Goal: Check status: Check status

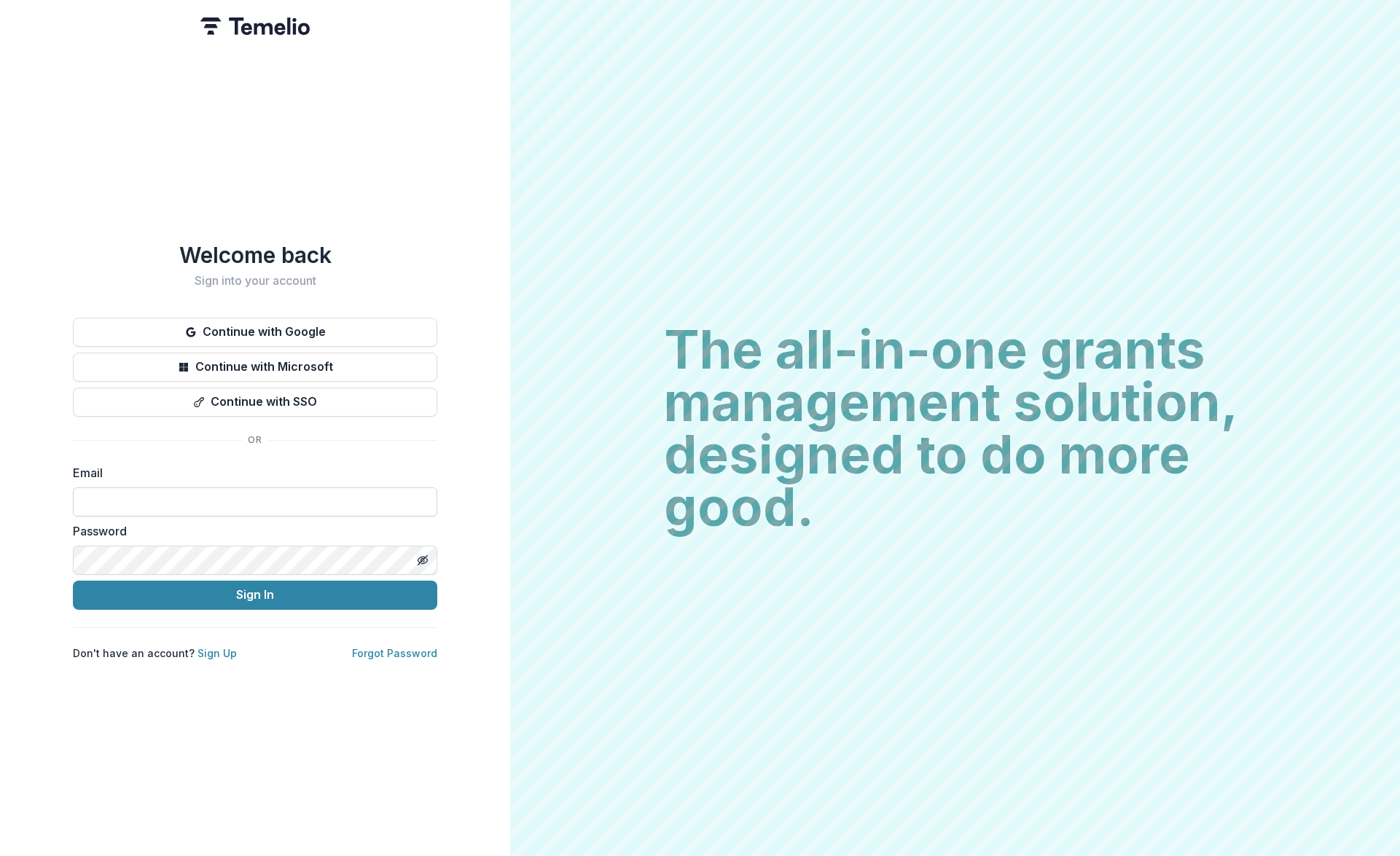
paste input "**********"
click at [113, 592] on button "Sign In" at bounding box center [255, 595] width 364 height 29
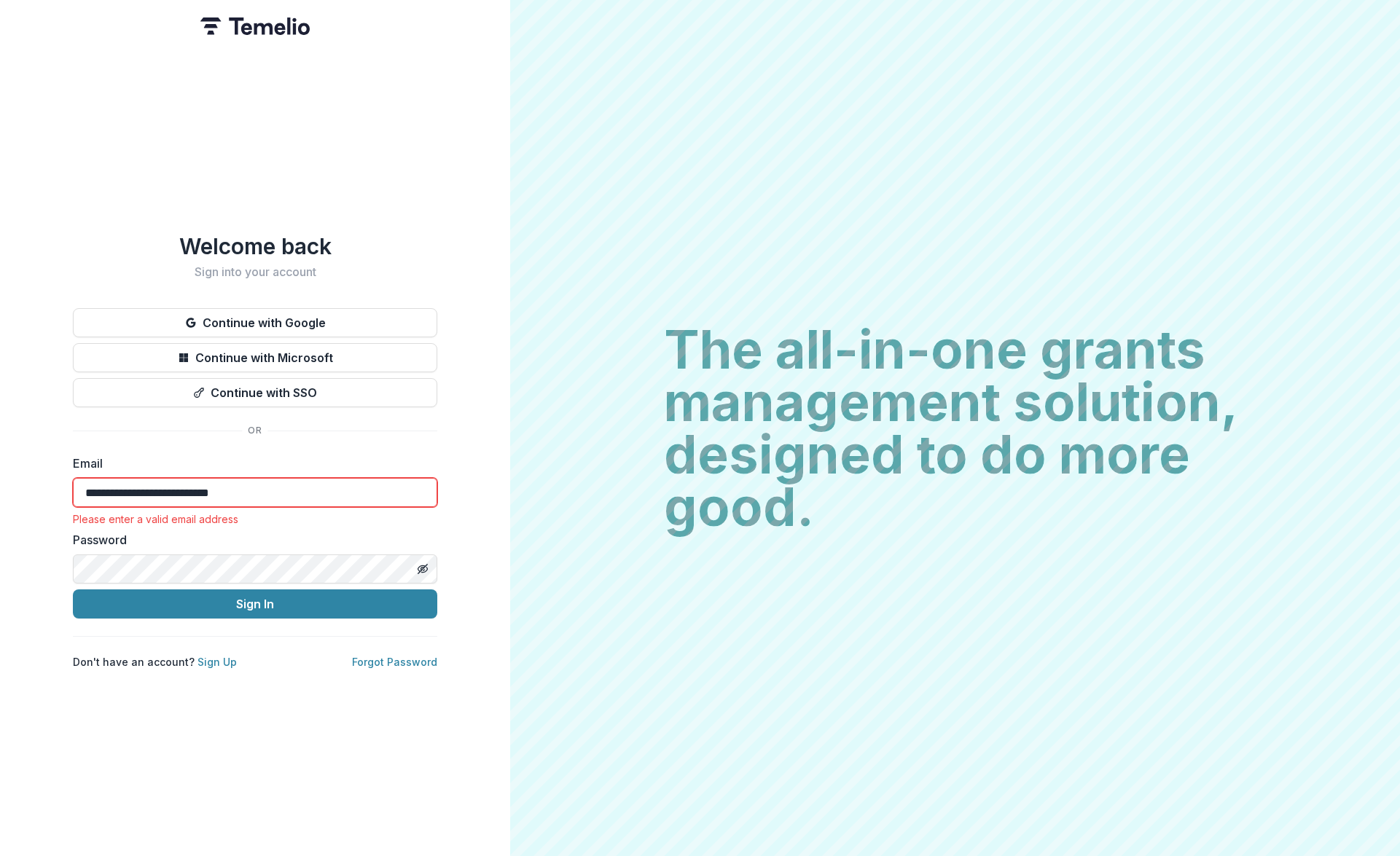
click at [279, 613] on div "**********" at bounding box center [255, 452] width 364 height 437
click at [272, 597] on button "Sign In" at bounding box center [255, 604] width 364 height 29
click at [205, 484] on input "**********" at bounding box center [255, 492] width 364 height 29
click at [266, 481] on input "**********" at bounding box center [255, 492] width 364 height 29
drag, startPoint x: 249, startPoint y: 486, endPoint x: 83, endPoint y: 489, distance: 166.0
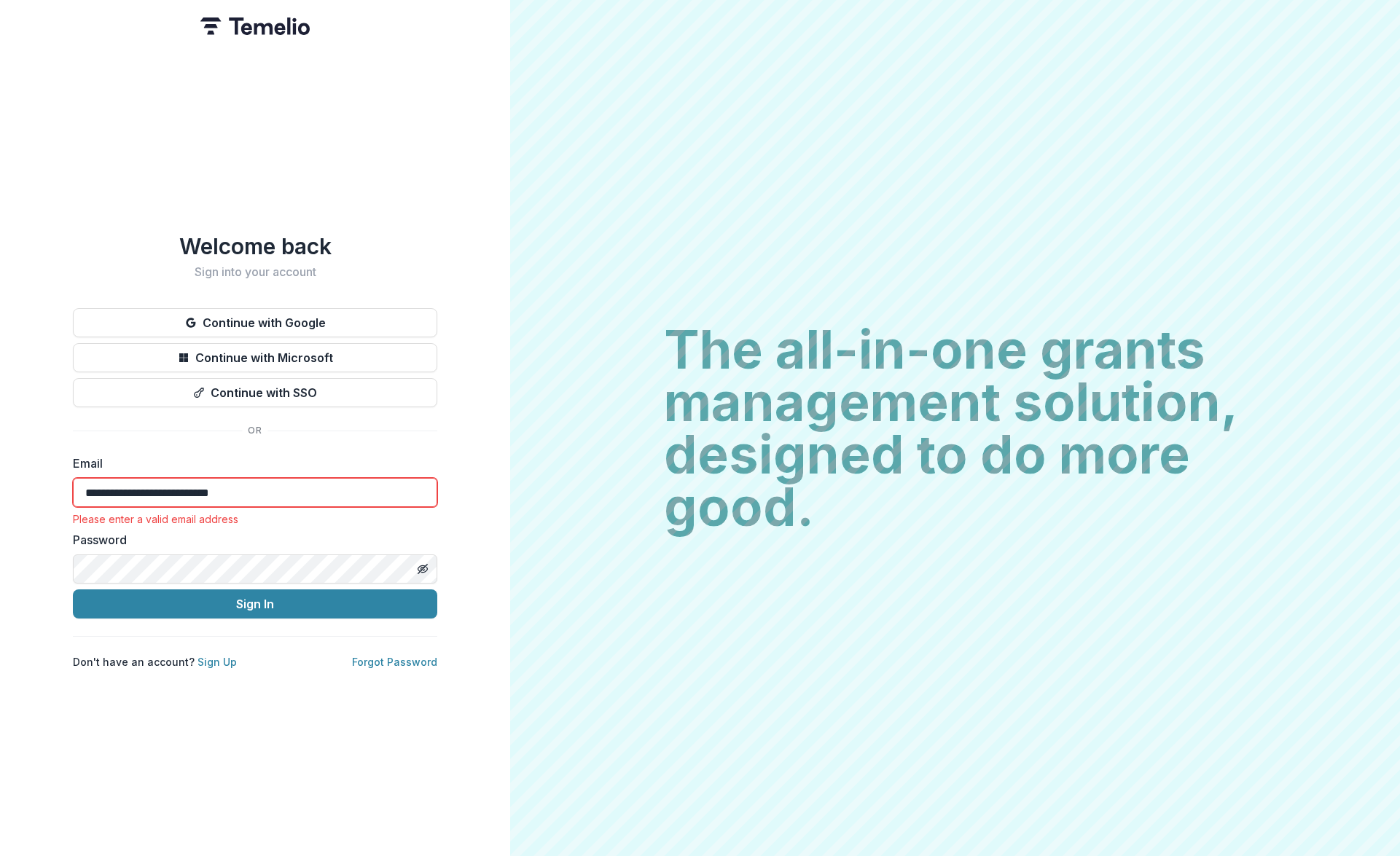
click at [83, 489] on input "**********" at bounding box center [255, 492] width 364 height 29
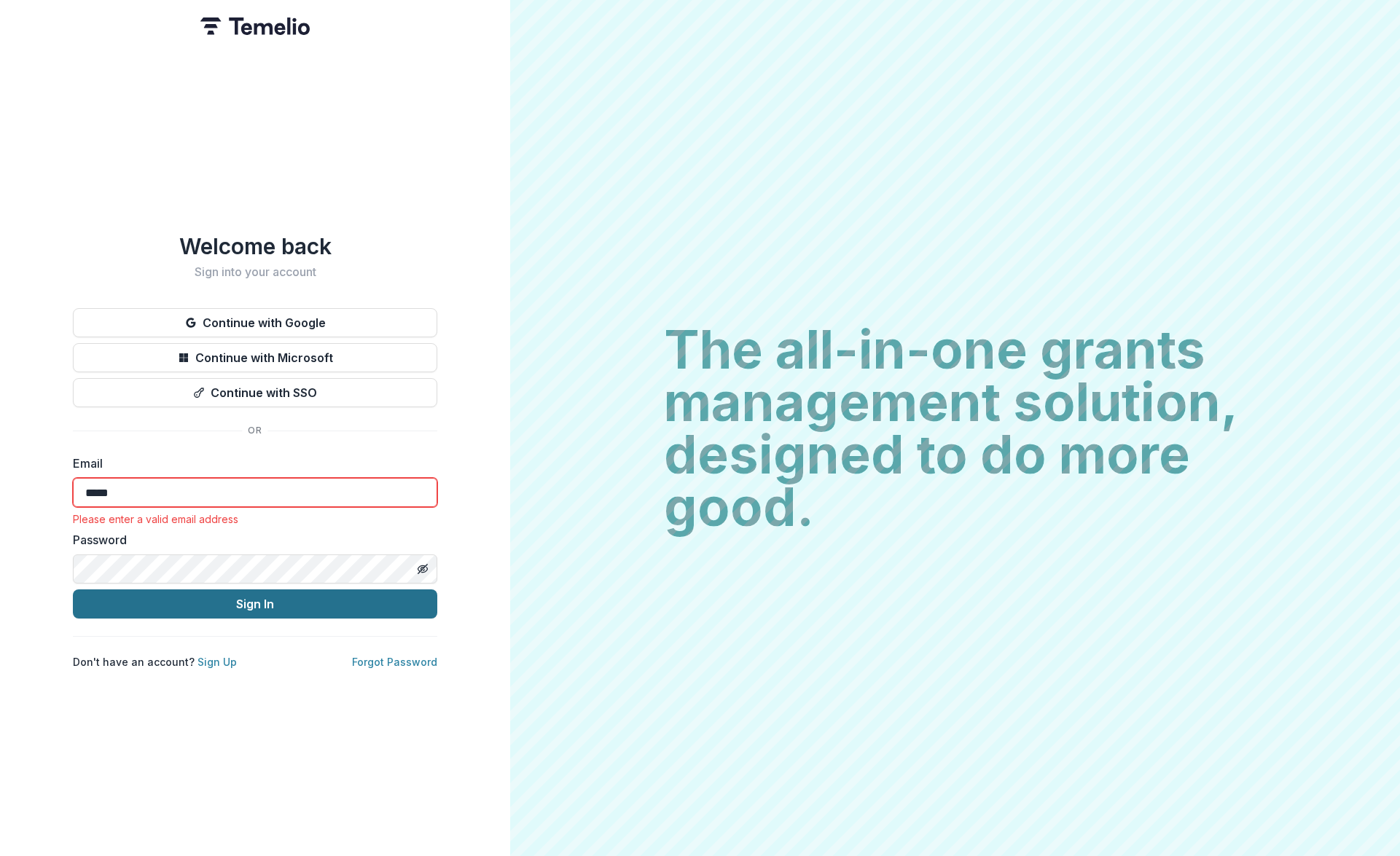
type input "**********"
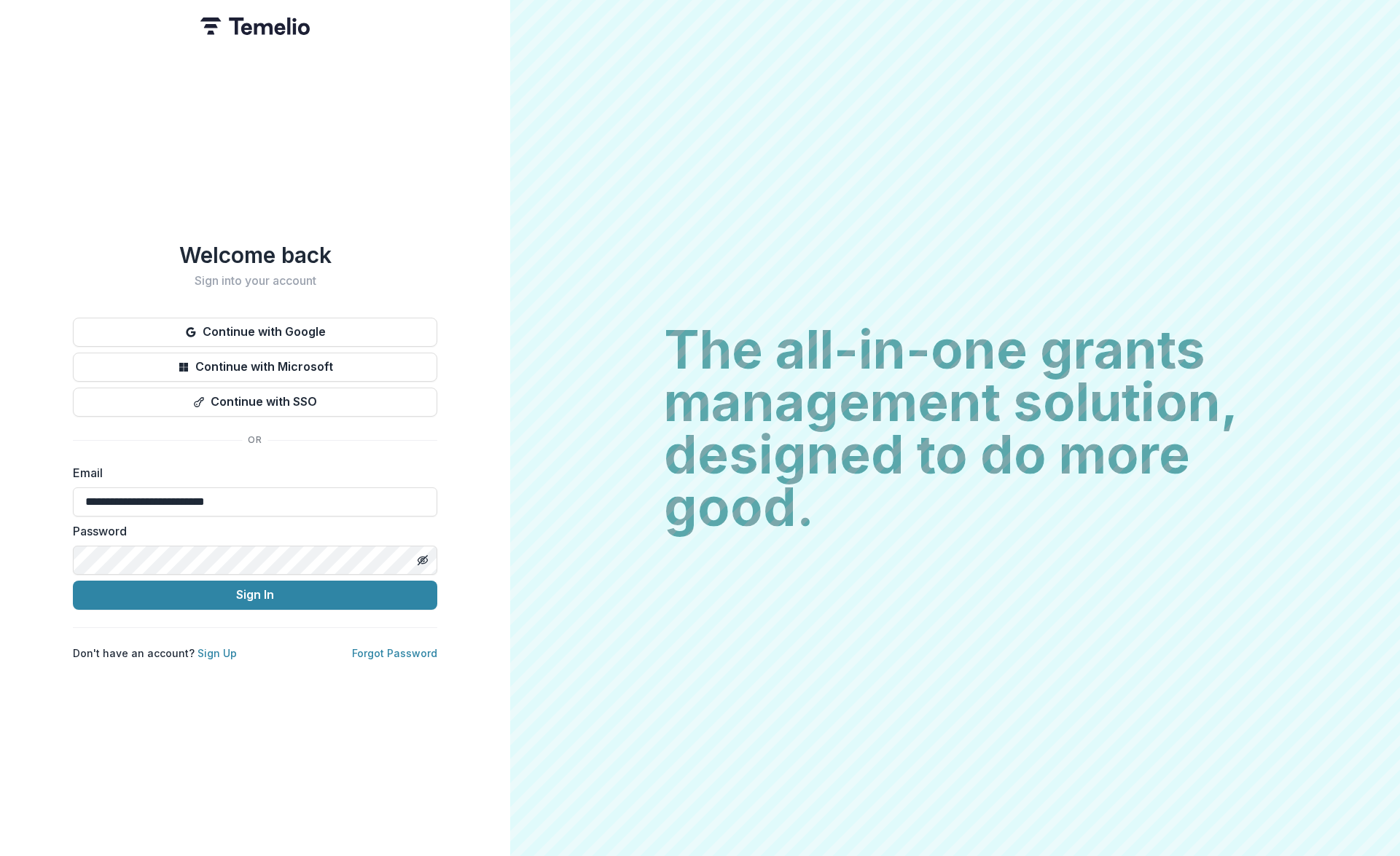
click at [265, 783] on div "**********" at bounding box center [255, 428] width 510 height 856
click at [255, 594] on button "Sign In" at bounding box center [255, 595] width 364 height 29
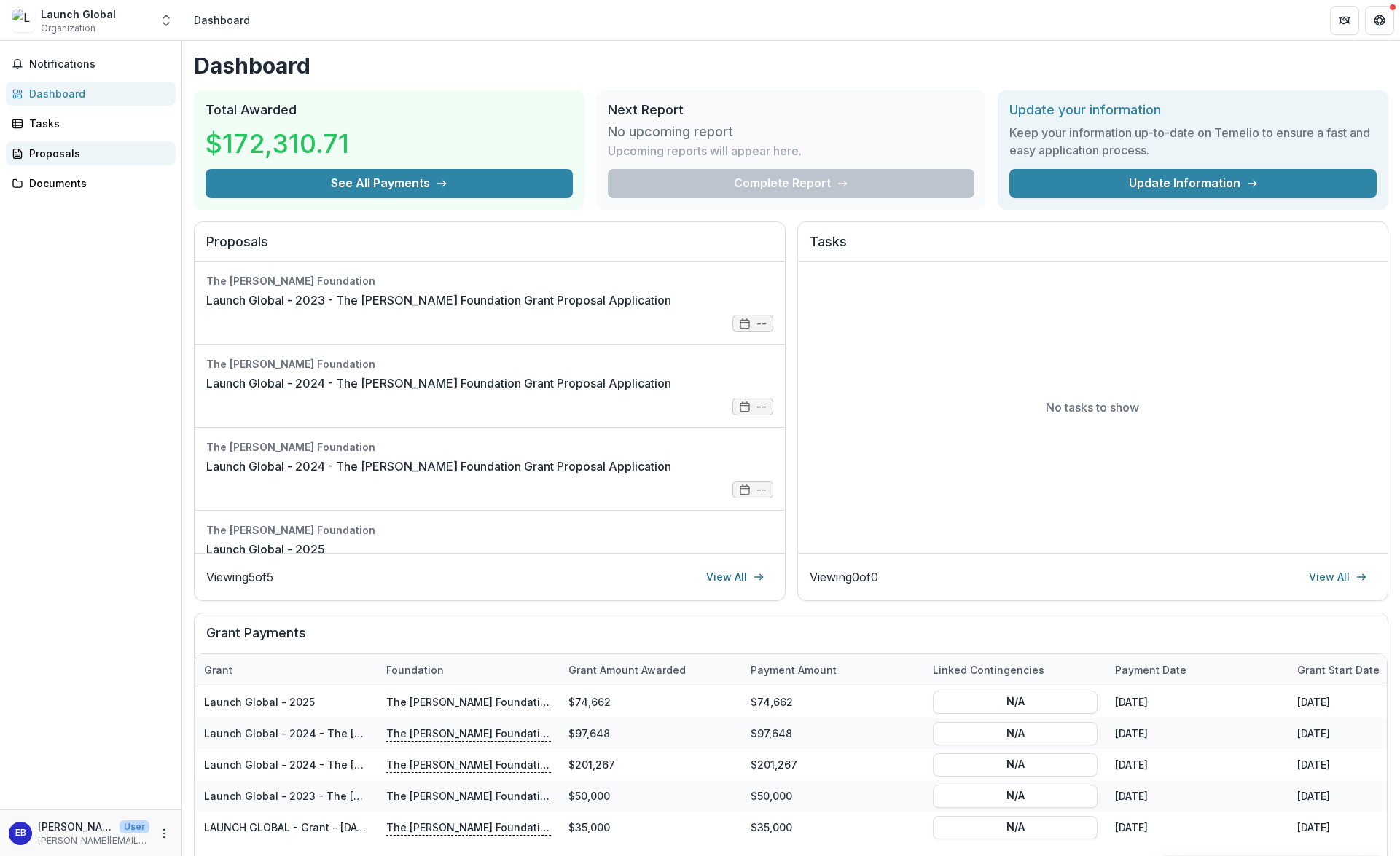
click at [76, 155] on div "Proposals" at bounding box center [96, 154] width 135 height 15
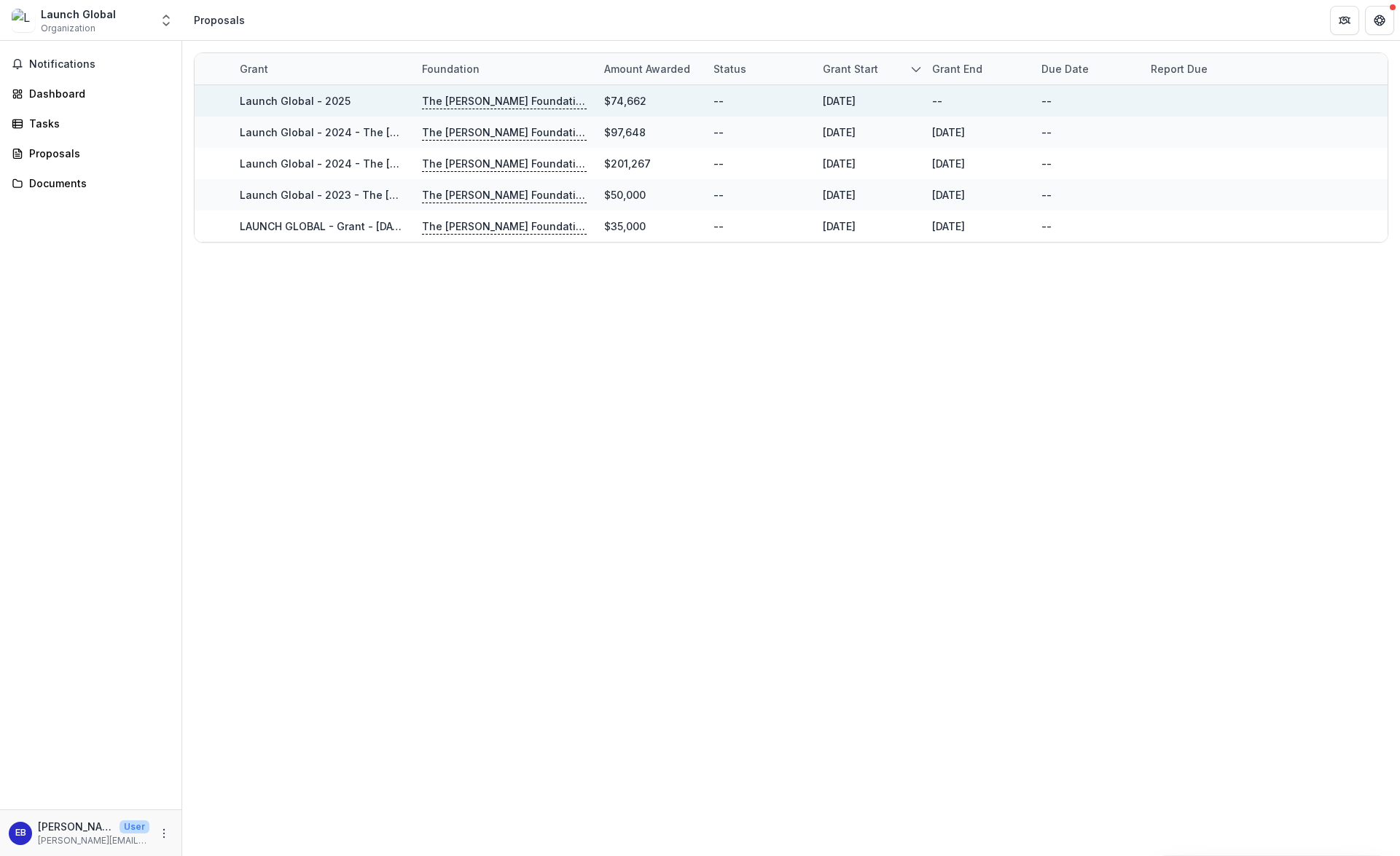
click at [460, 107] on p "The [PERSON_NAME] Foundation" at bounding box center [504, 101] width 164 height 16
click at [268, 104] on link "Launch Global - 2025" at bounding box center [296, 101] width 111 height 12
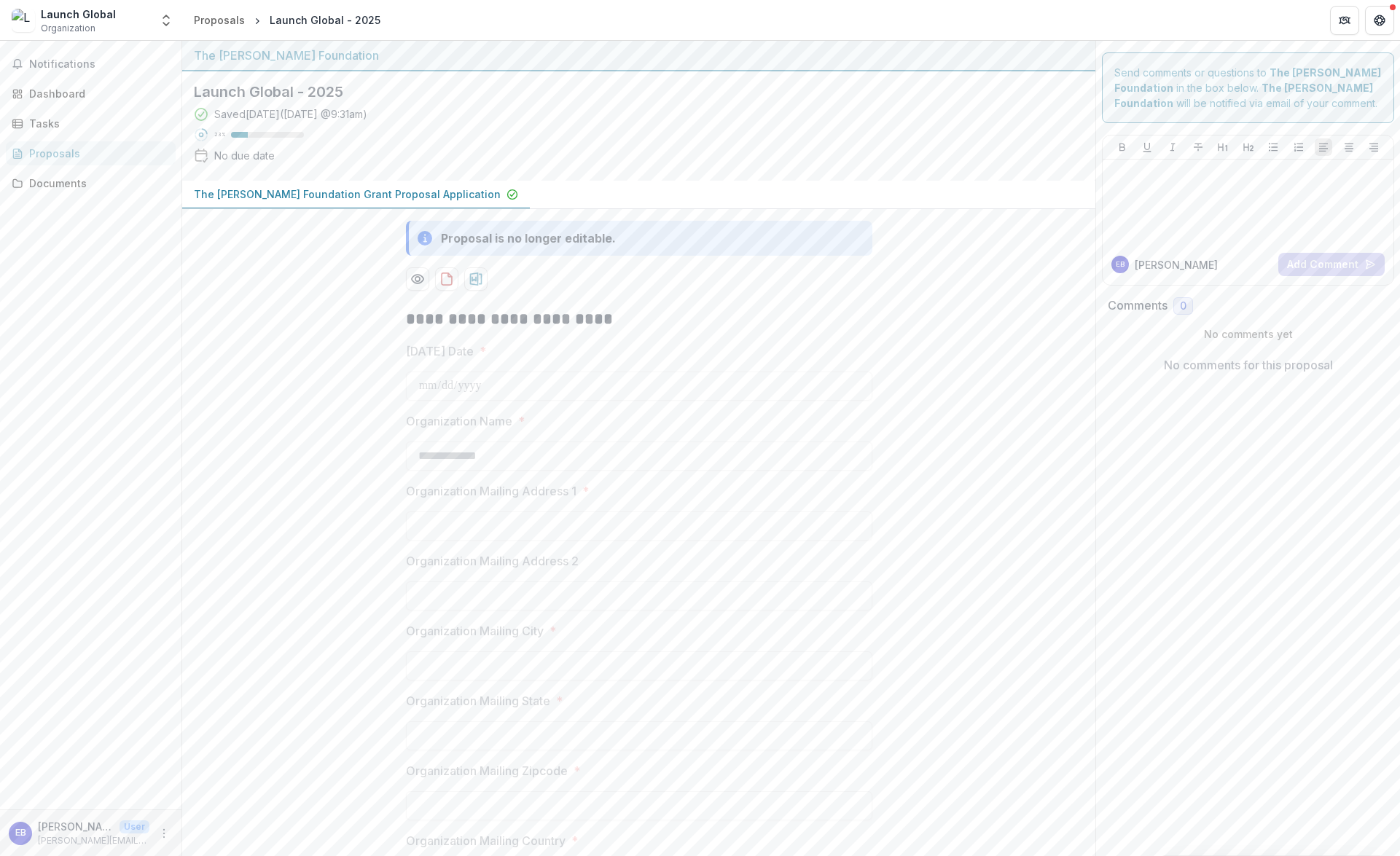
click at [548, 229] on div "Proposal is no longer editable." at bounding box center [528, 238] width 175 height 18
click at [319, 195] on p "The [PERSON_NAME] Foundation Grant Proposal Application" at bounding box center [347, 195] width 306 height 15
click at [239, 159] on div "No due date" at bounding box center [245, 156] width 60 height 15
click at [294, 190] on p "The [PERSON_NAME] Foundation Grant Proposal Application" at bounding box center [347, 195] width 306 height 15
click at [66, 65] on span "Notifications" at bounding box center [100, 65] width 140 height 12
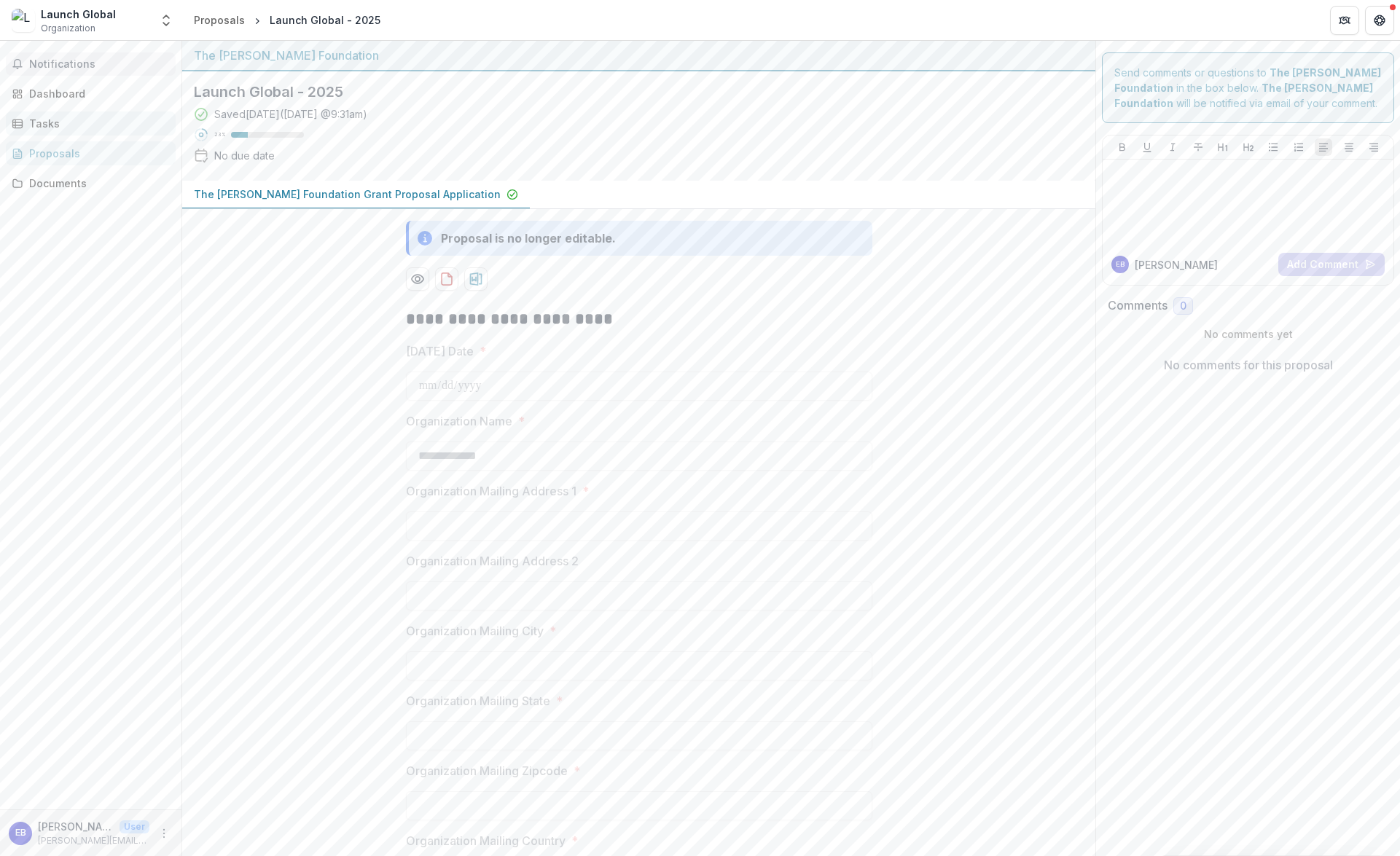
click at [62, 118] on div "Tasks" at bounding box center [96, 123] width 135 height 15
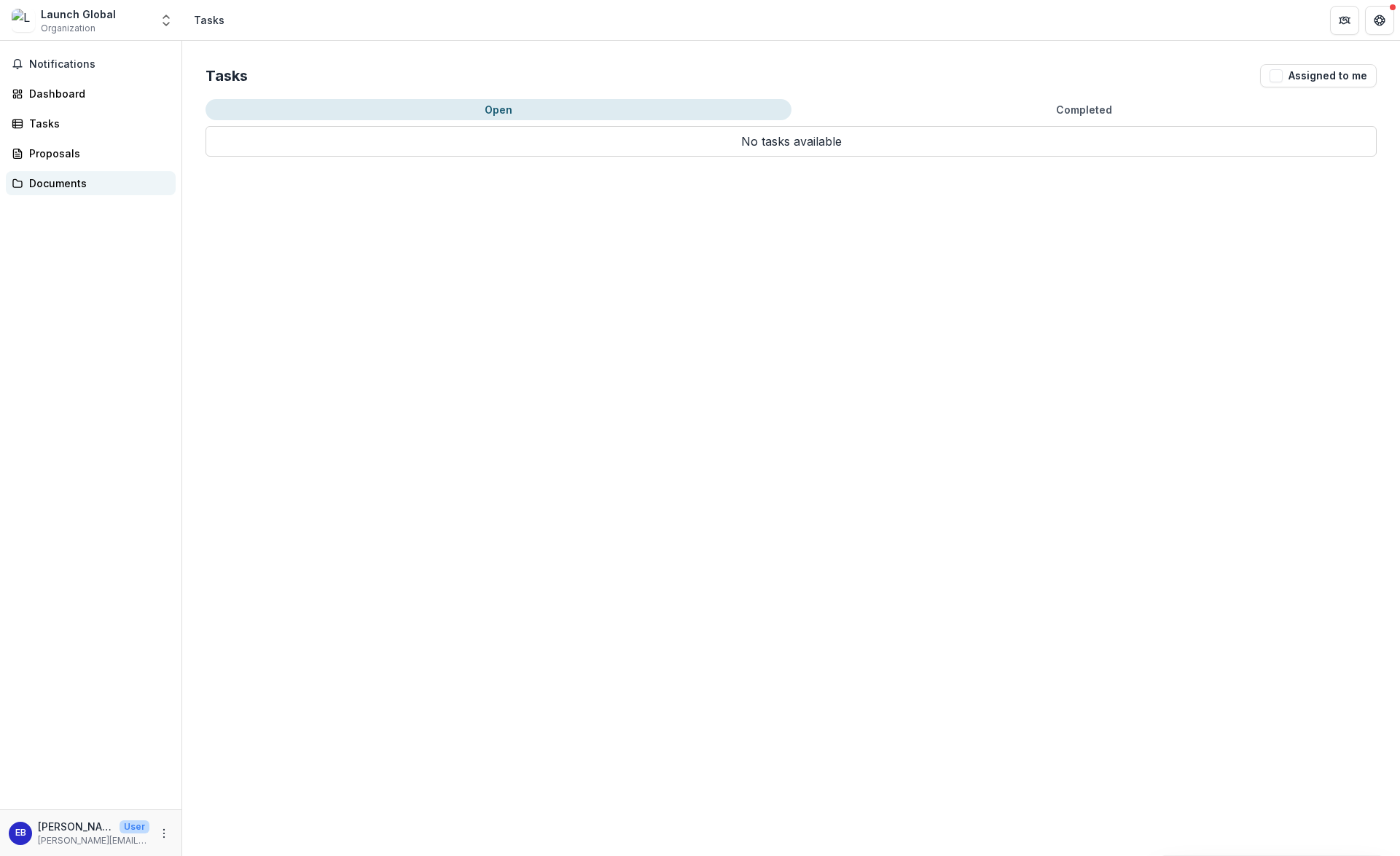
click at [93, 179] on div "Documents" at bounding box center [96, 184] width 135 height 15
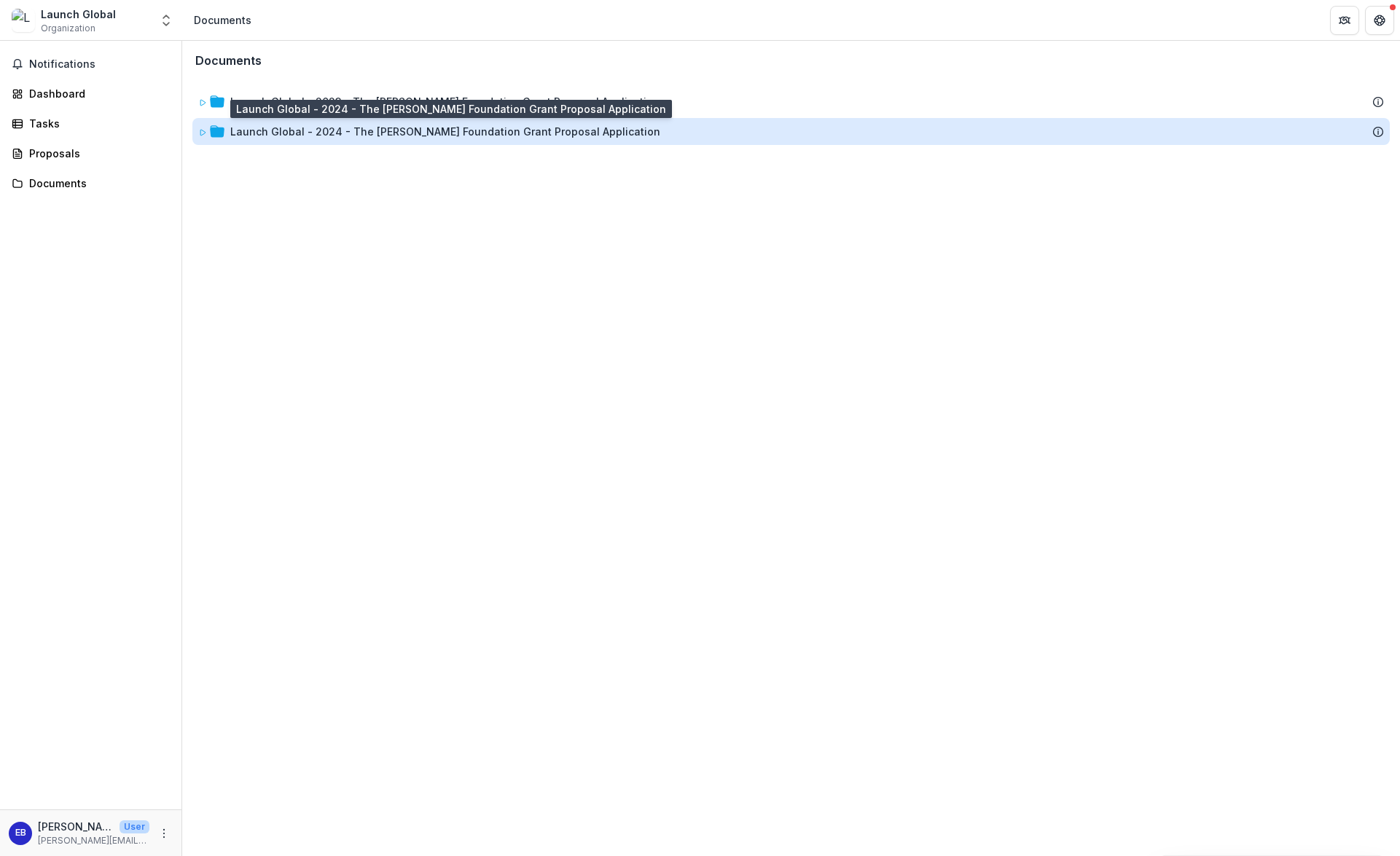
click at [421, 133] on div "Launch Global - 2024 - The [PERSON_NAME] Foundation Grant Proposal Application" at bounding box center [445, 132] width 430 height 15
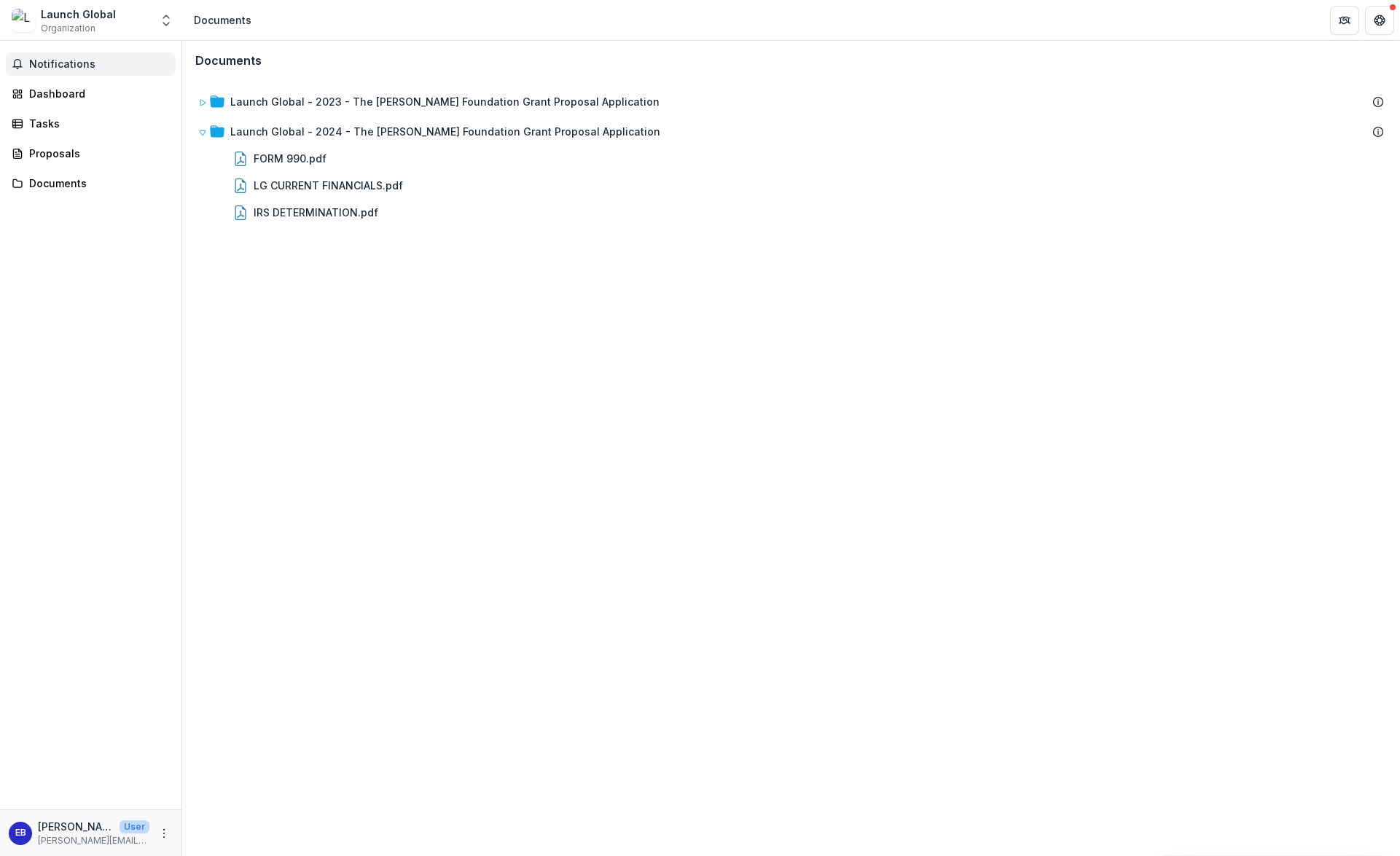
click at [69, 65] on span "Notifications" at bounding box center [100, 65] width 140 height 12
click at [56, 125] on div "Tasks" at bounding box center [96, 123] width 135 height 15
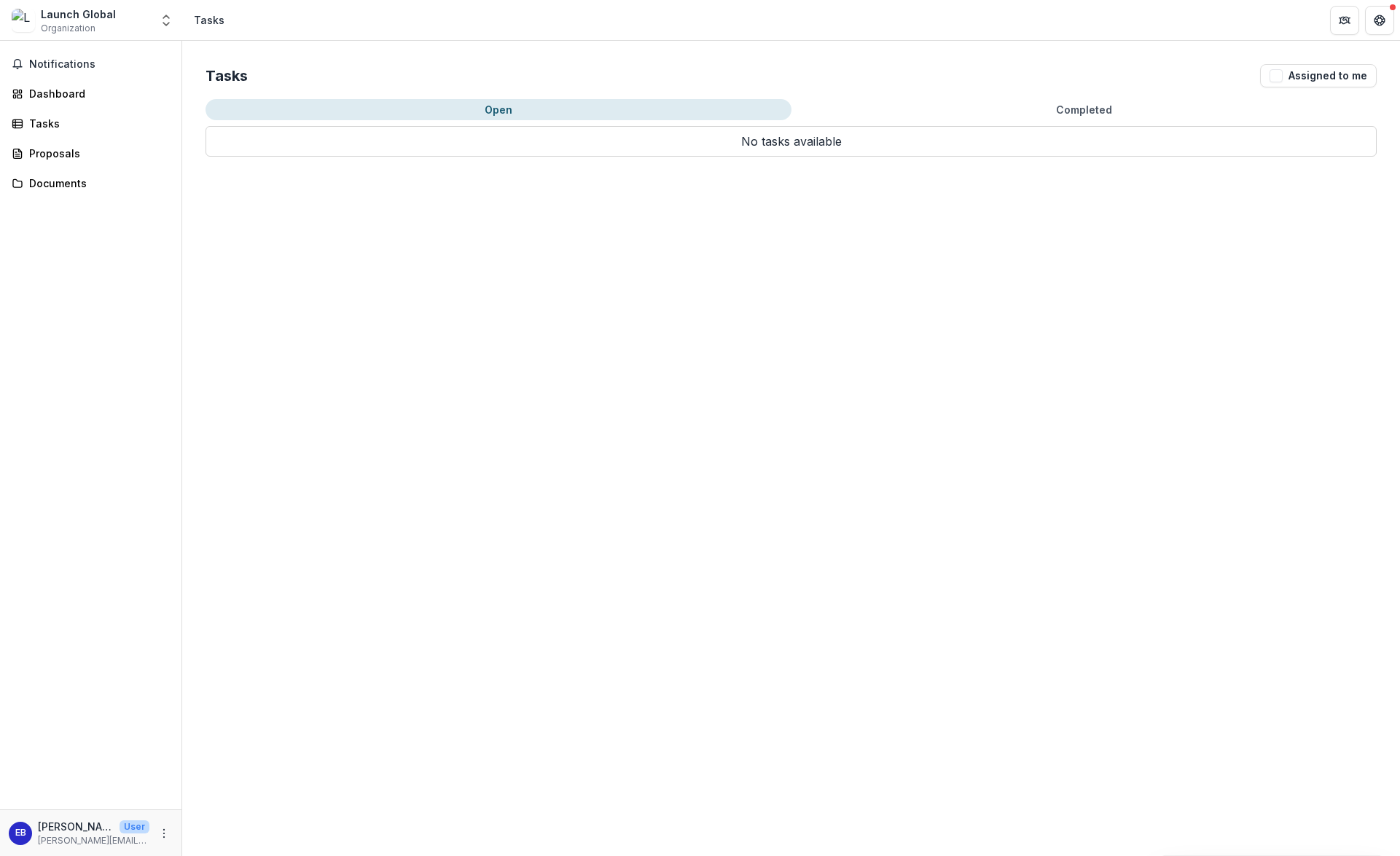
click at [74, 29] on span "Organization" at bounding box center [68, 28] width 55 height 13
click at [165, 22] on icon "Open entity switcher" at bounding box center [166, 20] width 15 height 15
click at [107, 304] on div "Notifications Dashboard Tasks Proposals Documents" at bounding box center [90, 425] width 181 height 769
click at [37, 94] on div "Dashboard" at bounding box center [96, 93] width 135 height 15
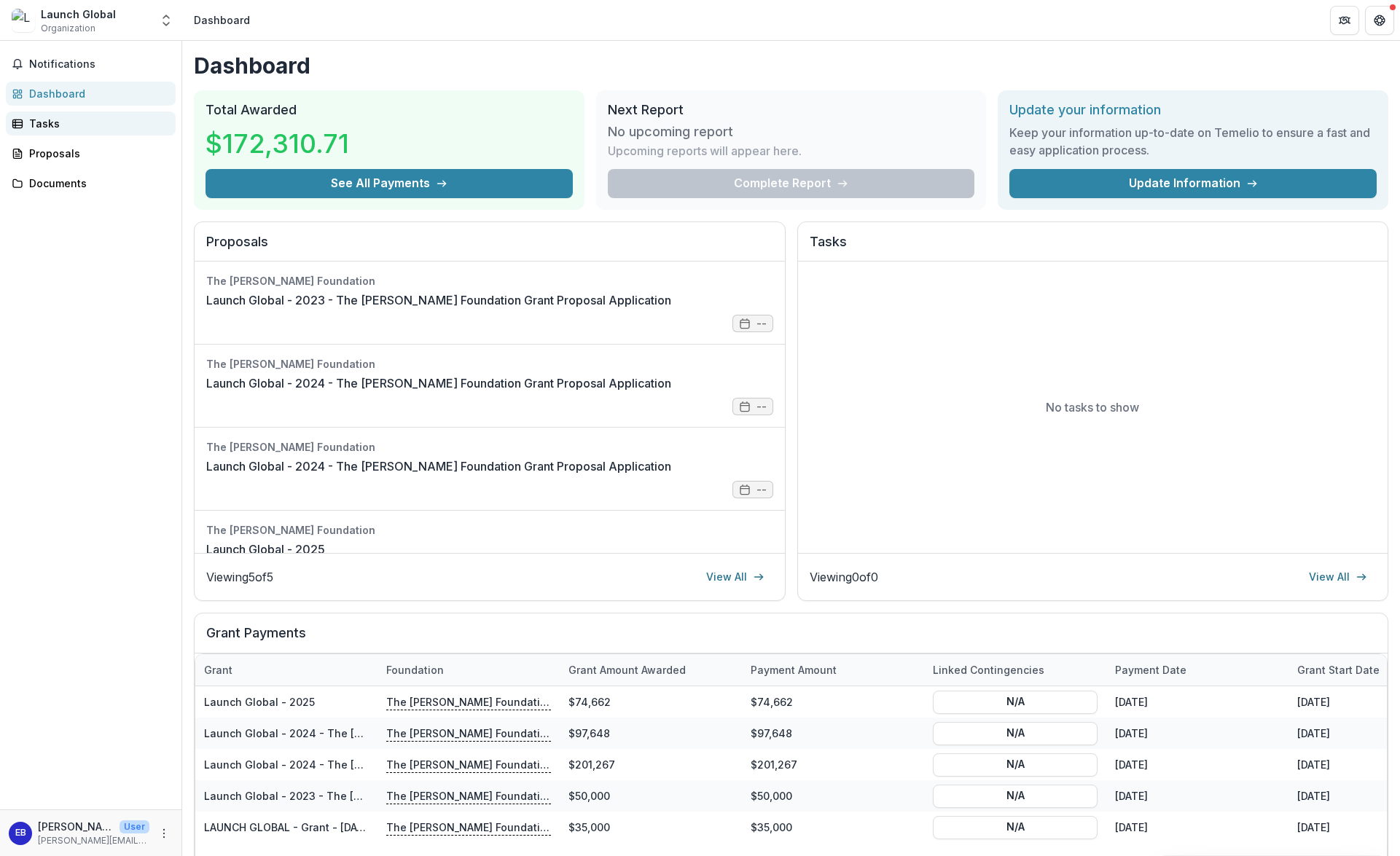
click at [40, 118] on div "Tasks" at bounding box center [96, 123] width 135 height 15
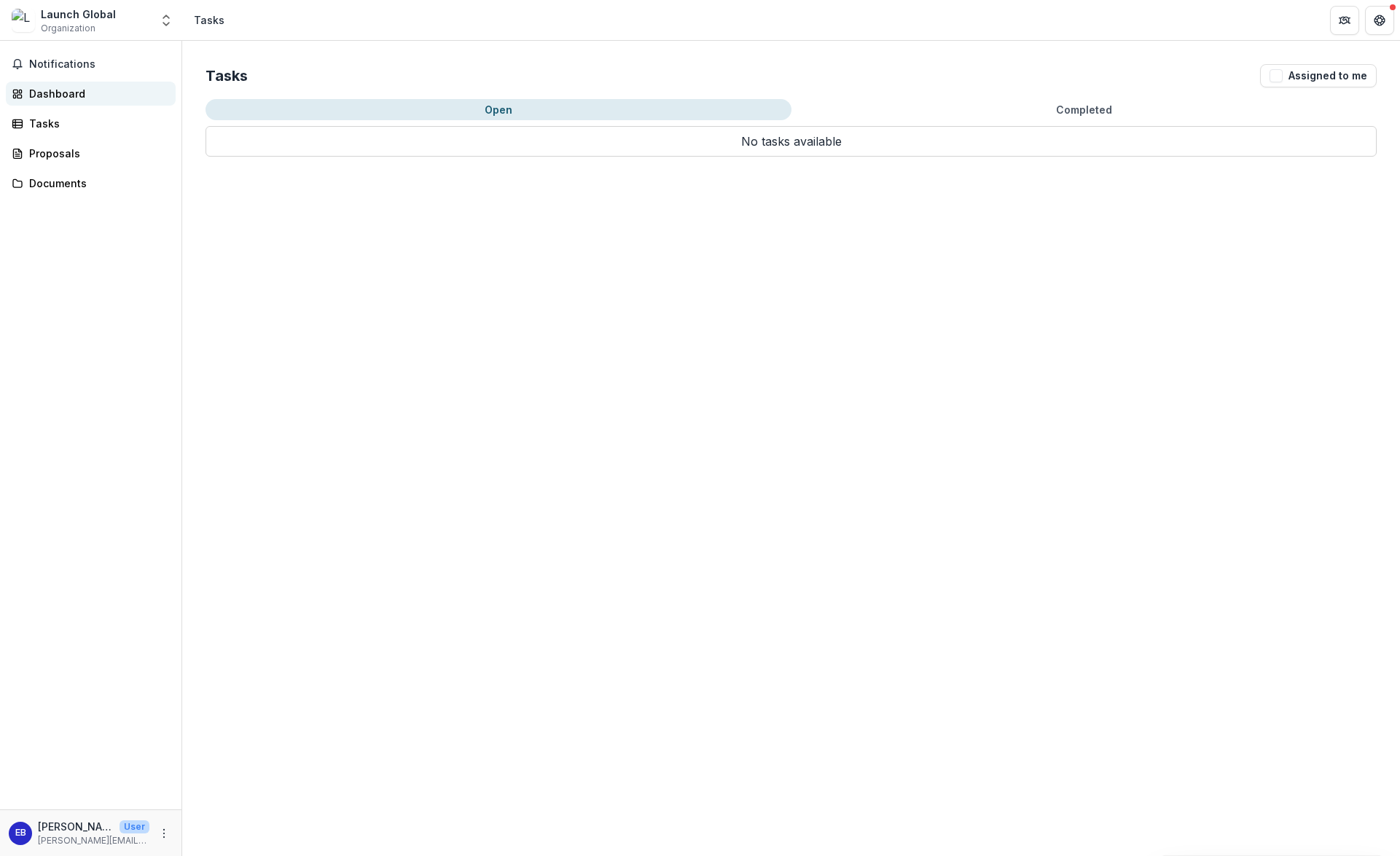
click at [44, 105] on link "Dashboard" at bounding box center [91, 93] width 170 height 24
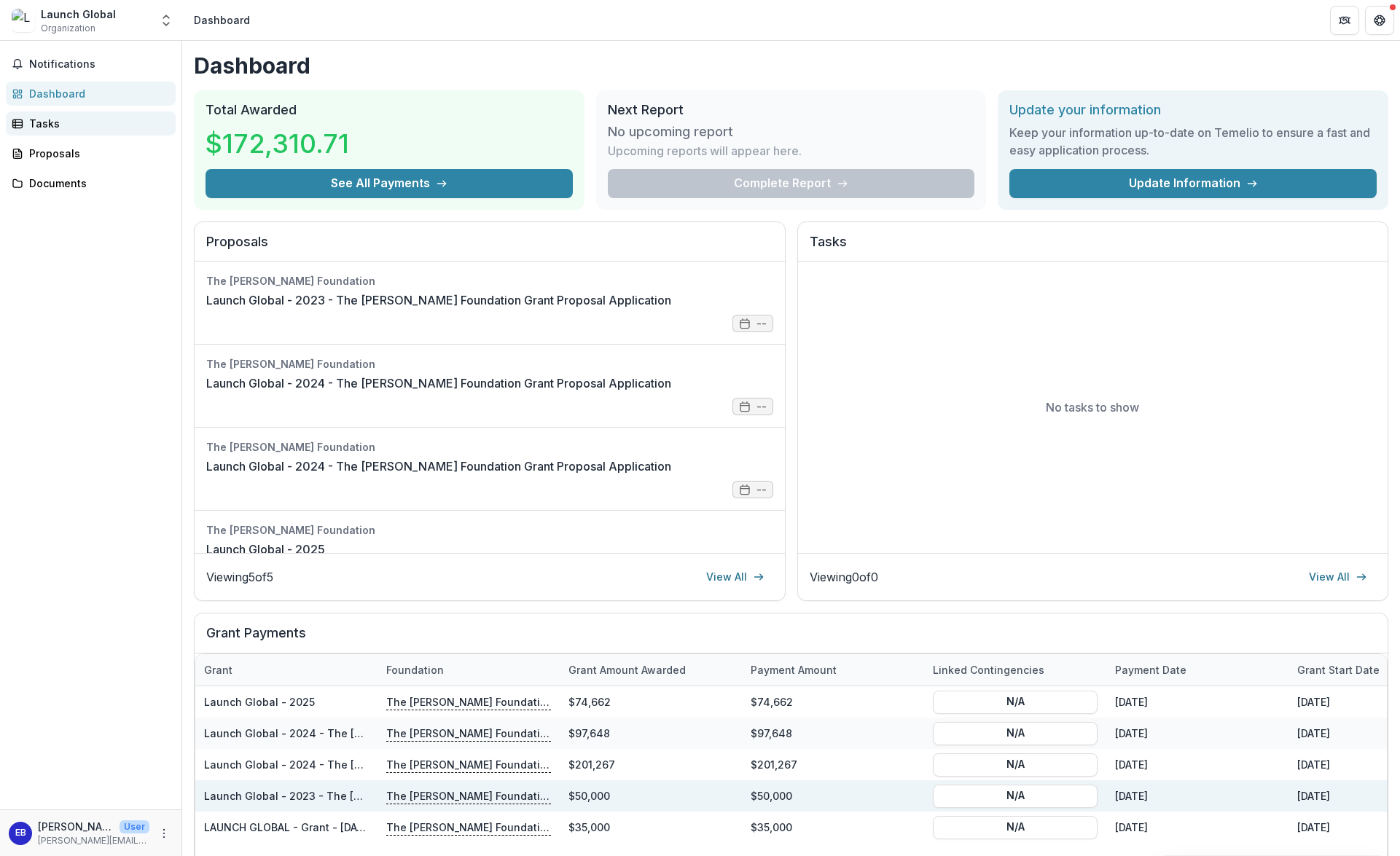
click at [32, 129] on div "Tasks" at bounding box center [96, 123] width 135 height 15
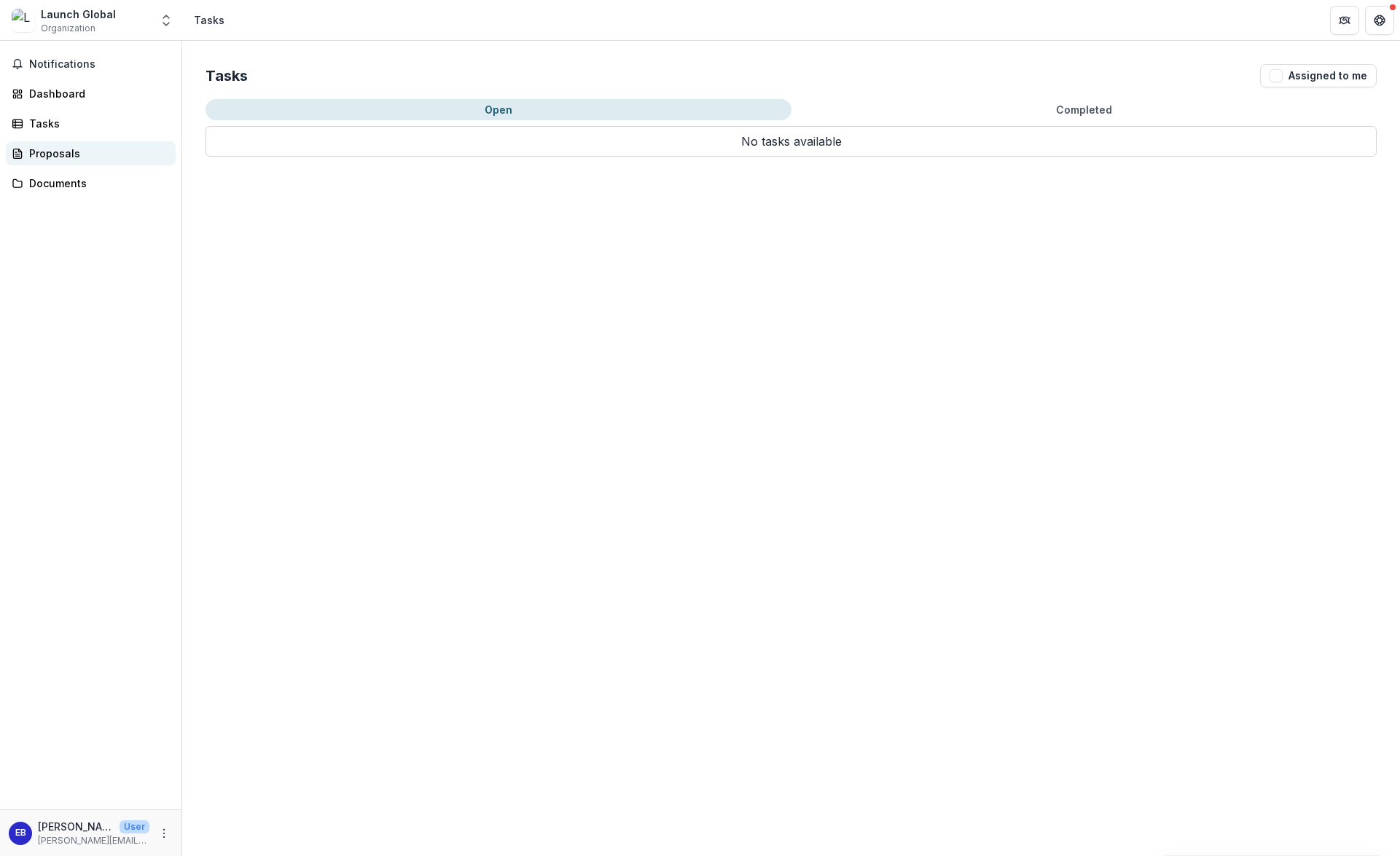
click at [47, 163] on link "Proposals" at bounding box center [91, 153] width 170 height 24
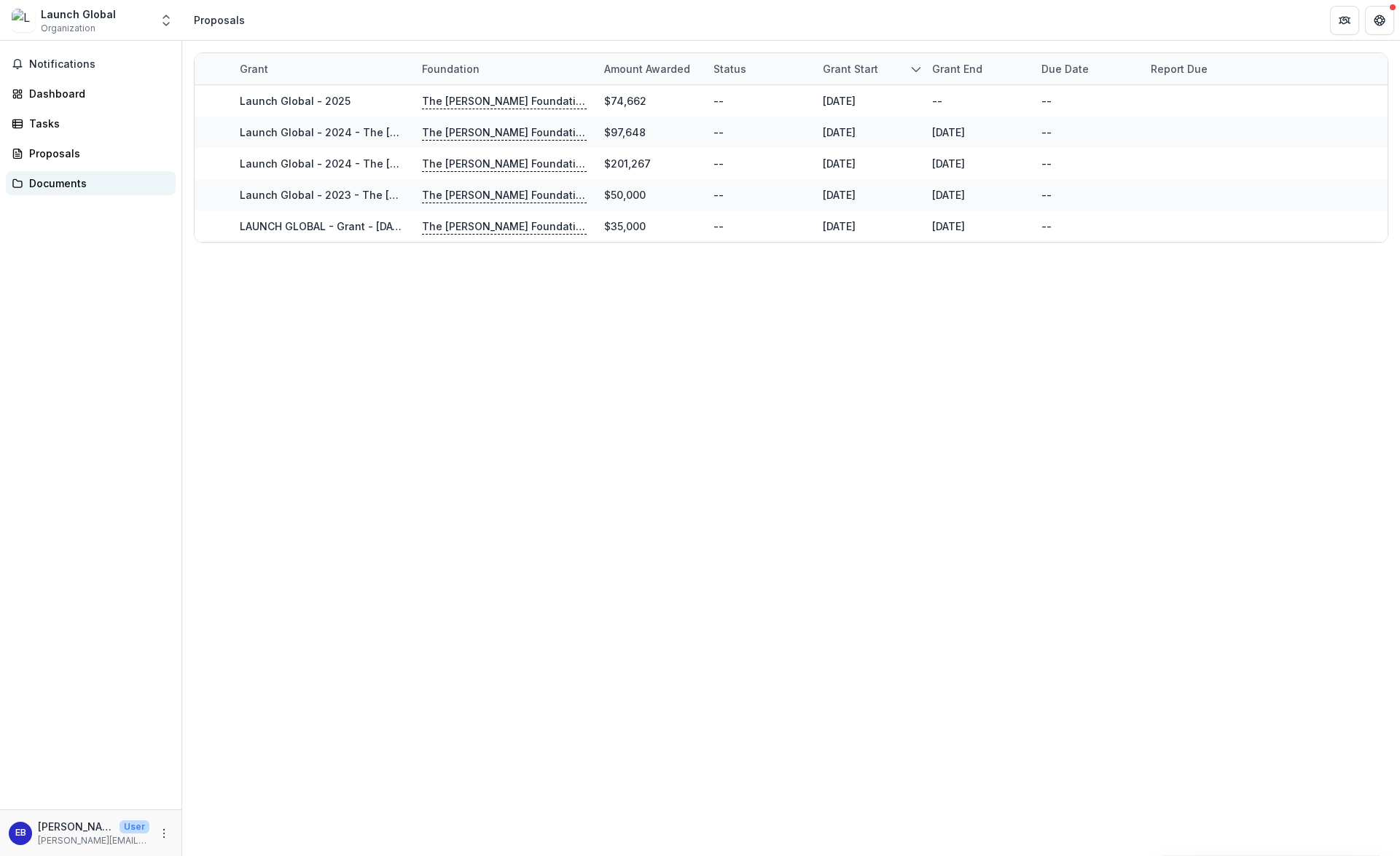
click at [51, 181] on div "Documents" at bounding box center [96, 184] width 135 height 15
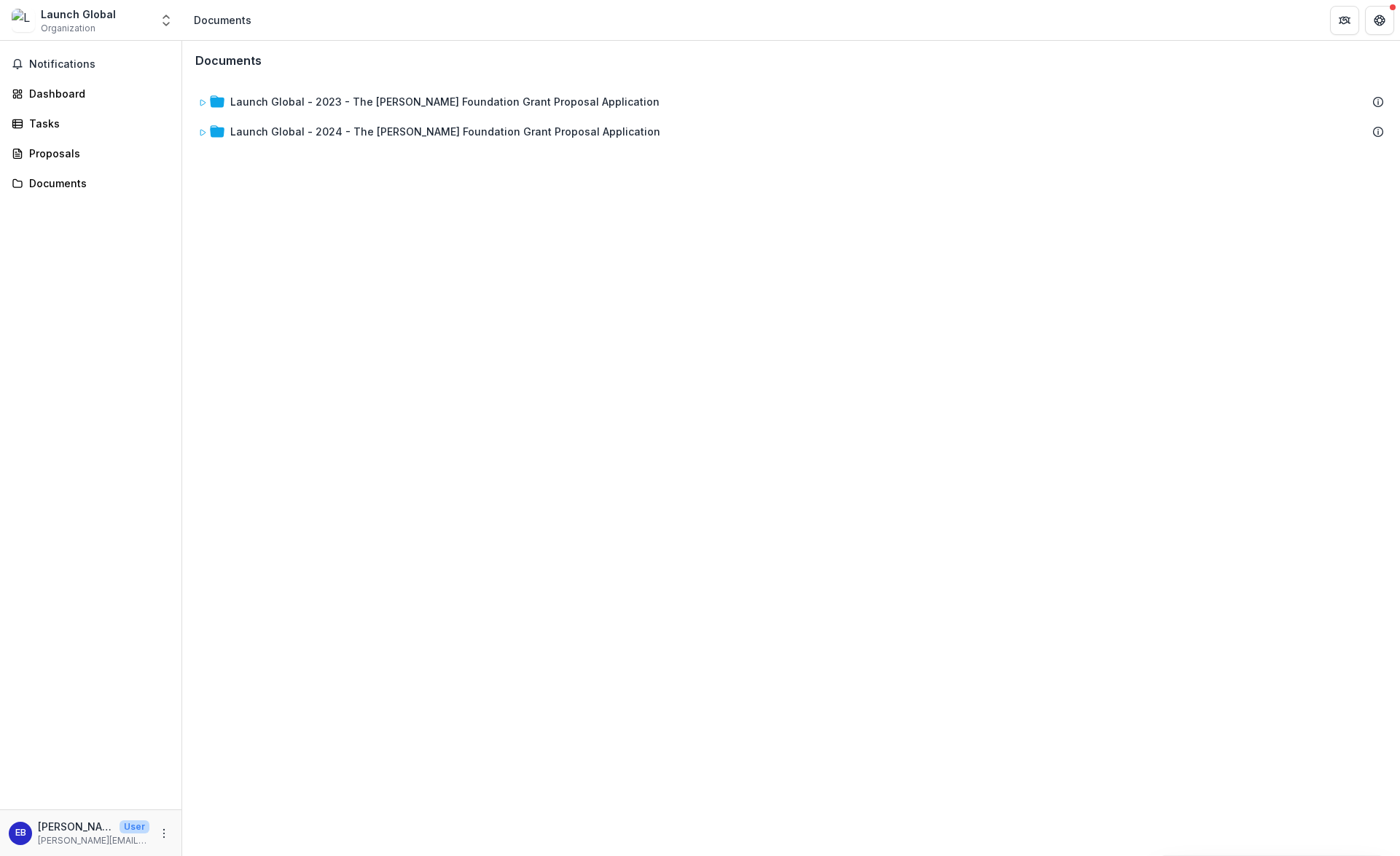
click at [59, 6] on div "Launch Global" at bounding box center [78, 14] width 75 height 15
click at [22, 28] on img at bounding box center [23, 20] width 23 height 23
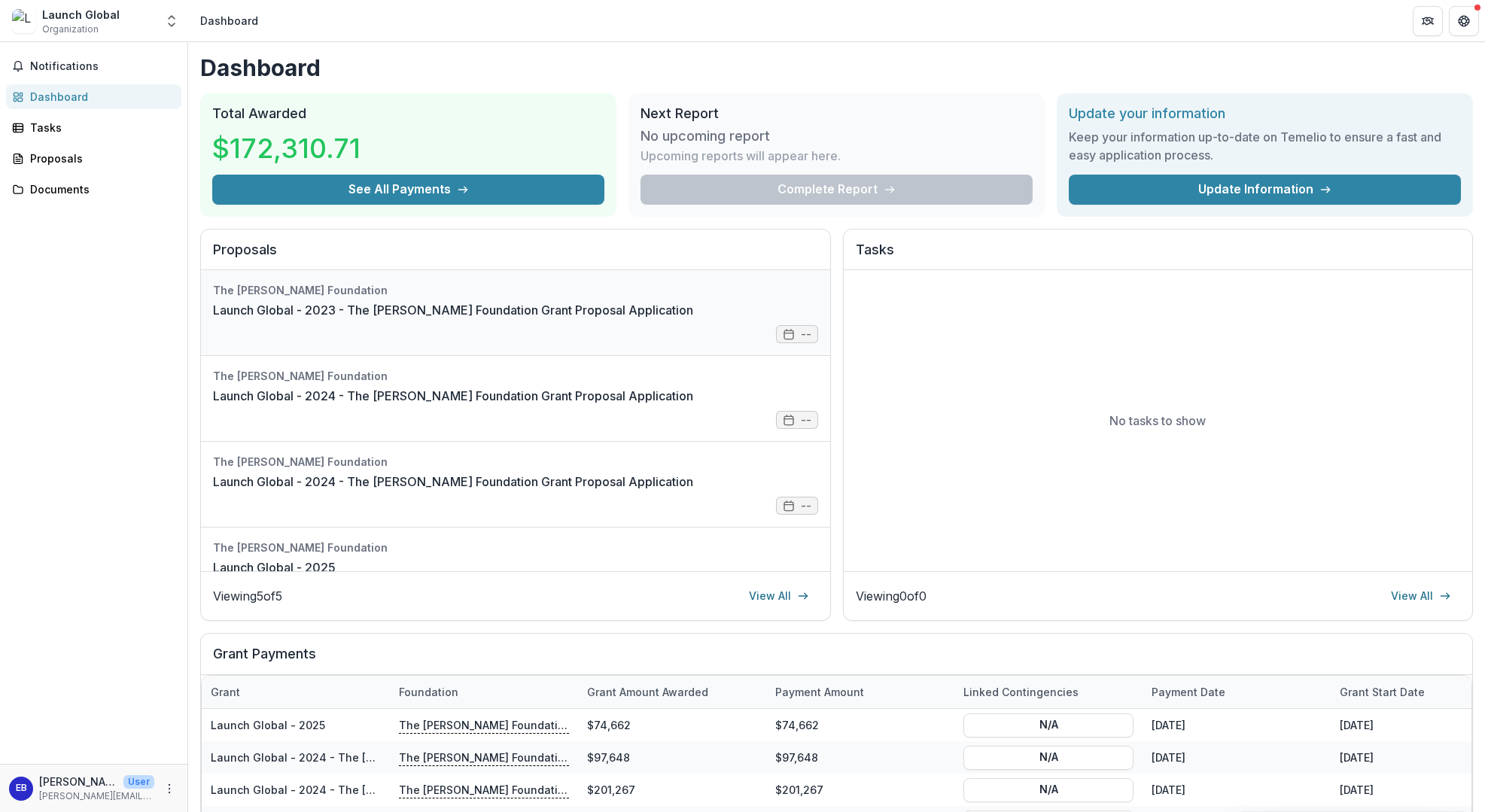
click at [693, 319] on link "Launch Global - 2023 - The [PERSON_NAME] Foundation Grant Proposal Application" at bounding box center [453, 310] width 480 height 18
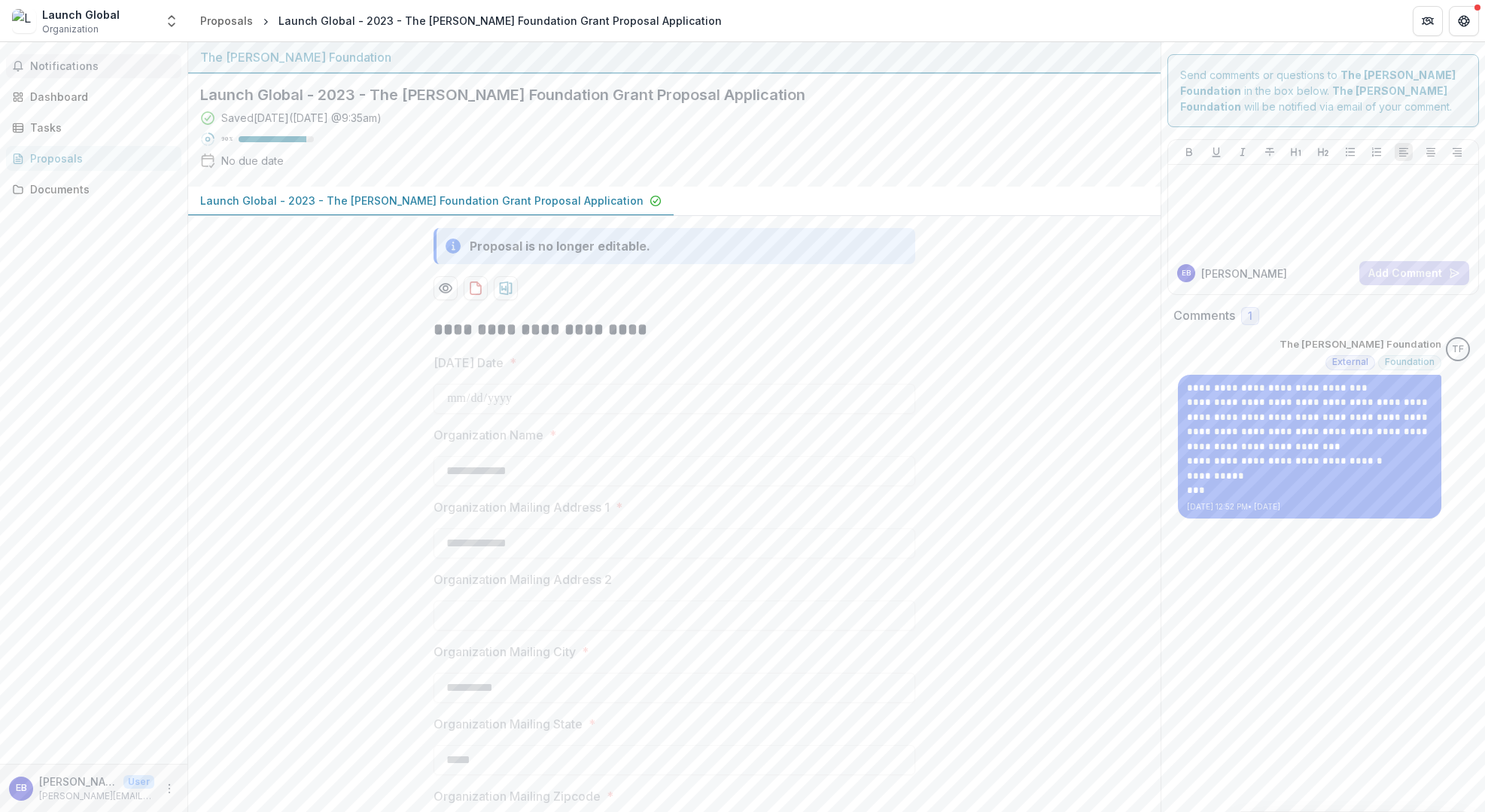
click at [52, 55] on button "Notifications" at bounding box center [94, 66] width 175 height 24
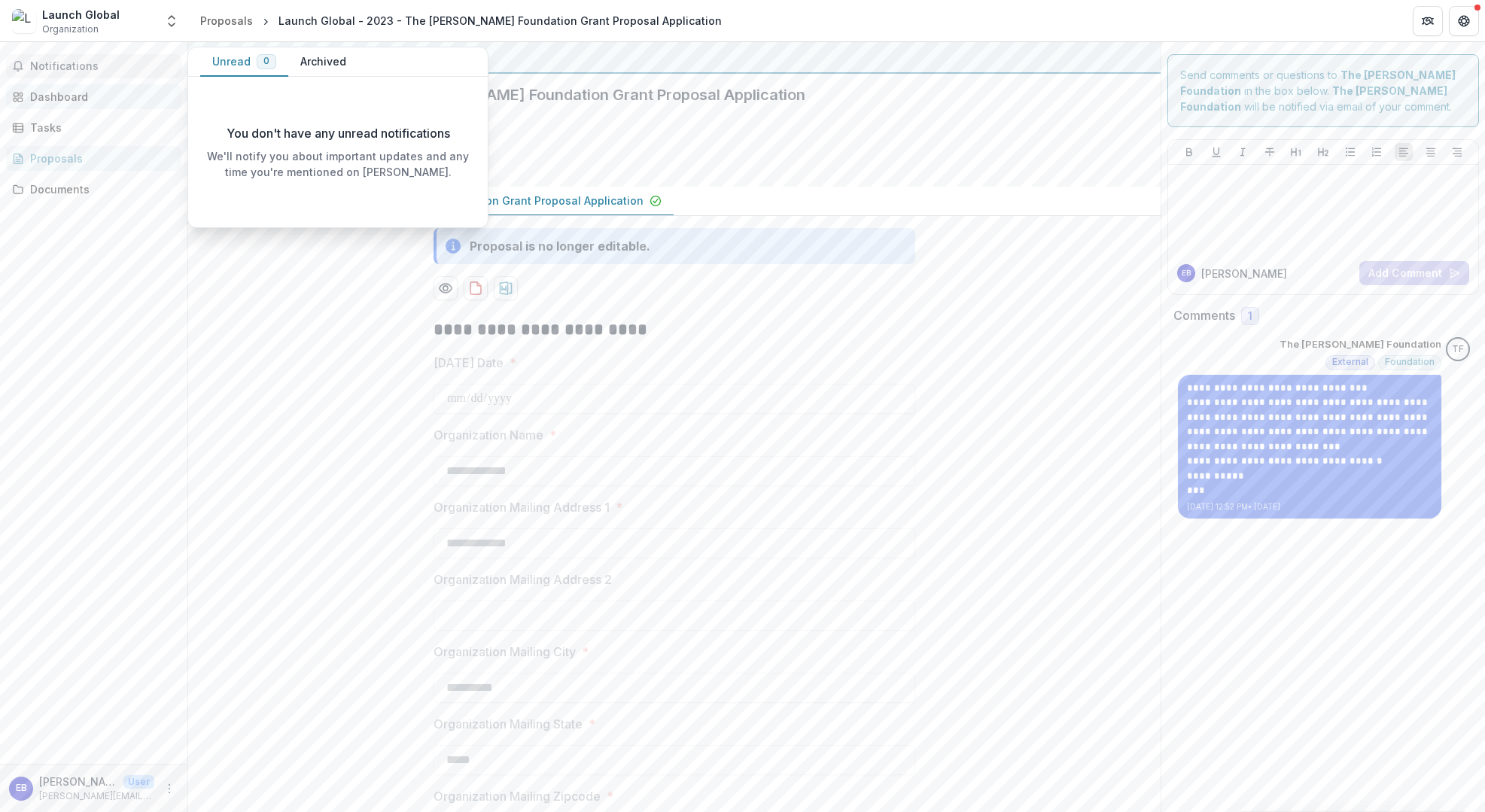
click at [69, 106] on link "Dashboard" at bounding box center [94, 96] width 175 height 25
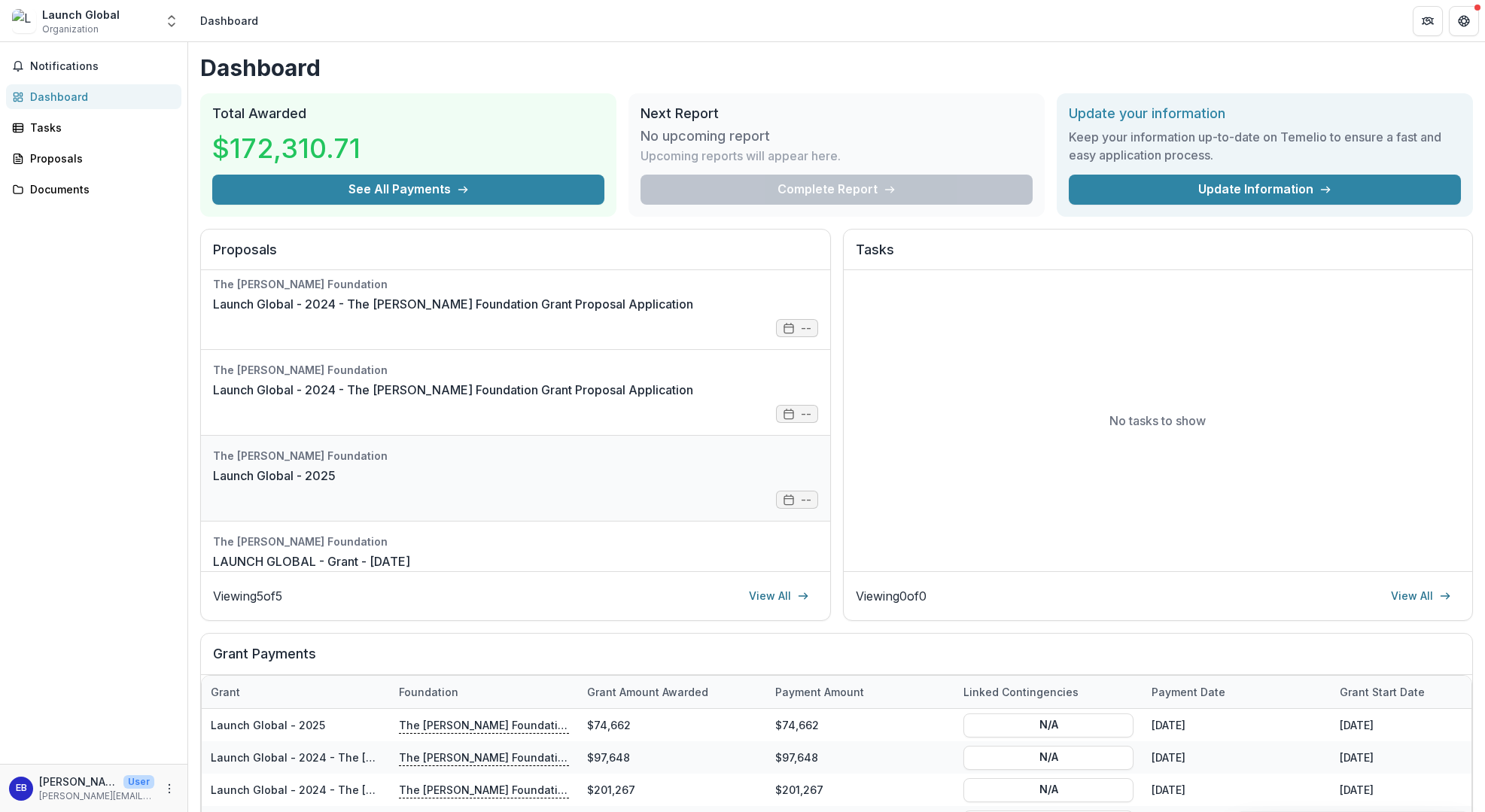
scroll to position [116, 0]
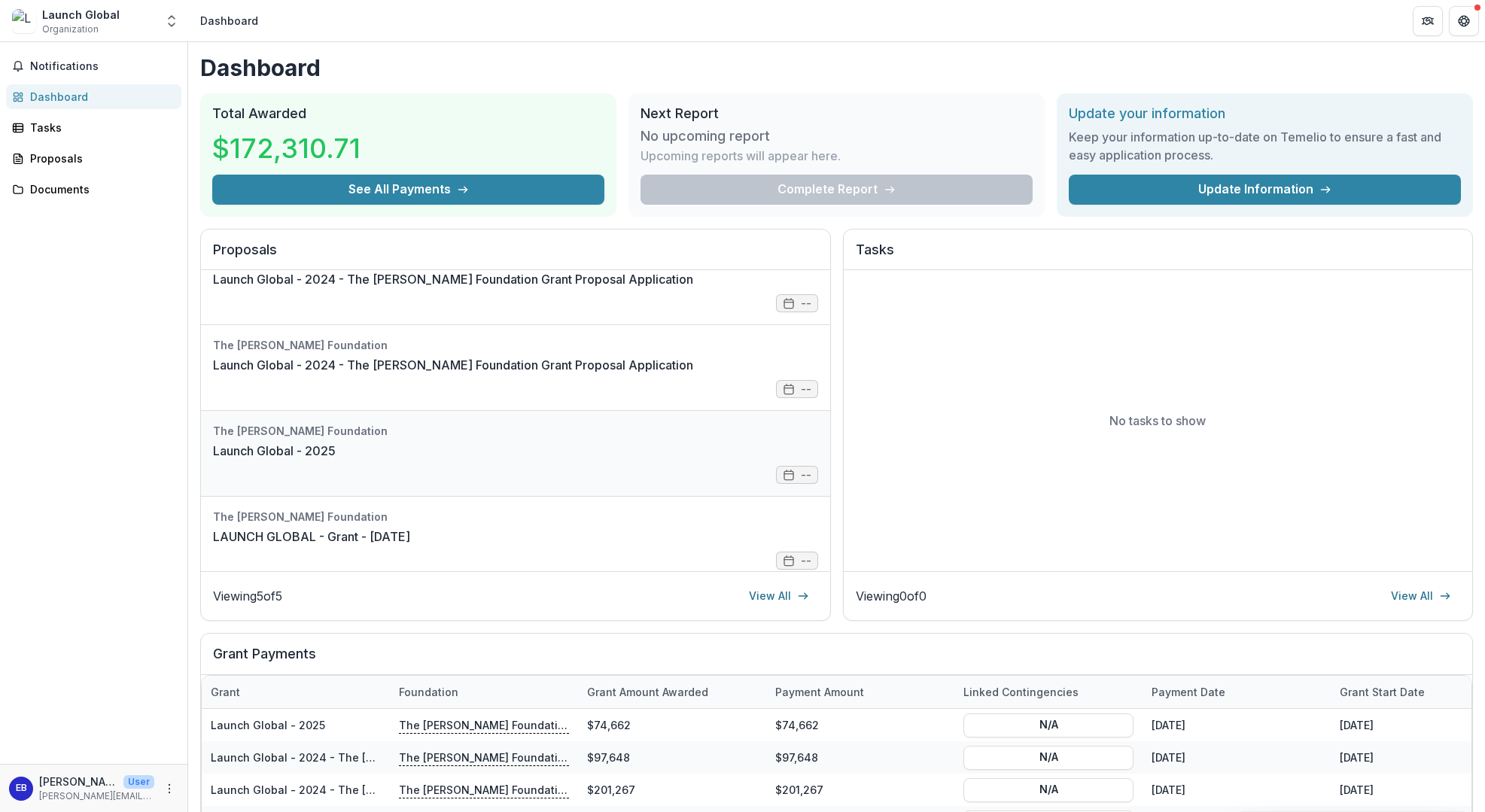
click at [334, 448] on link "Launch Global - 2025" at bounding box center [274, 450] width 123 height 18
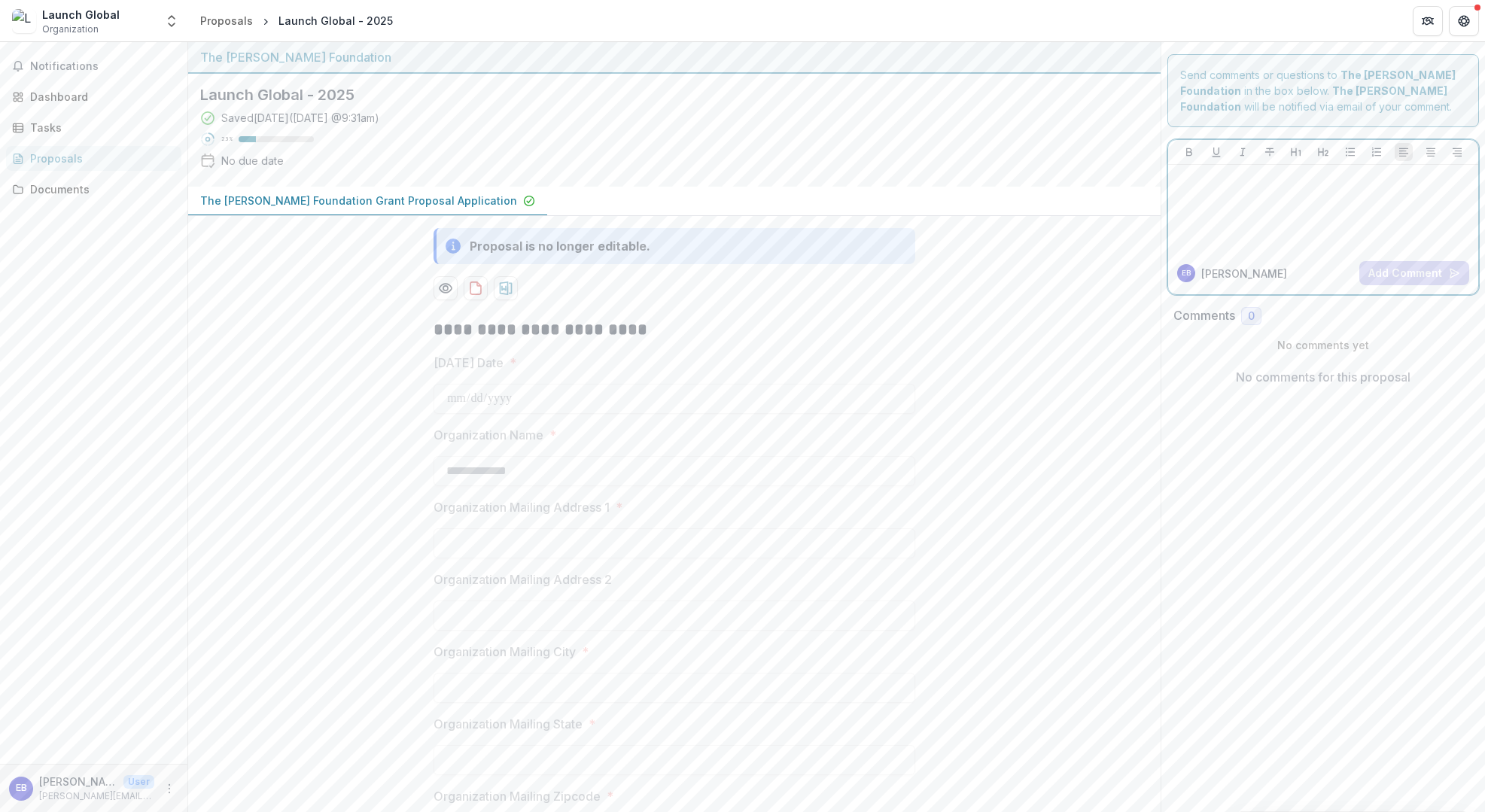
click at [1259, 183] on p at bounding box center [1323, 178] width 298 height 17
click at [1236, 179] on p "**********" at bounding box center [1322, 187] width 297 height 33
click at [1232, 181] on p "**********" at bounding box center [1322, 187] width 297 height 33
click at [1420, 198] on p "**********" at bounding box center [1322, 187] width 297 height 33
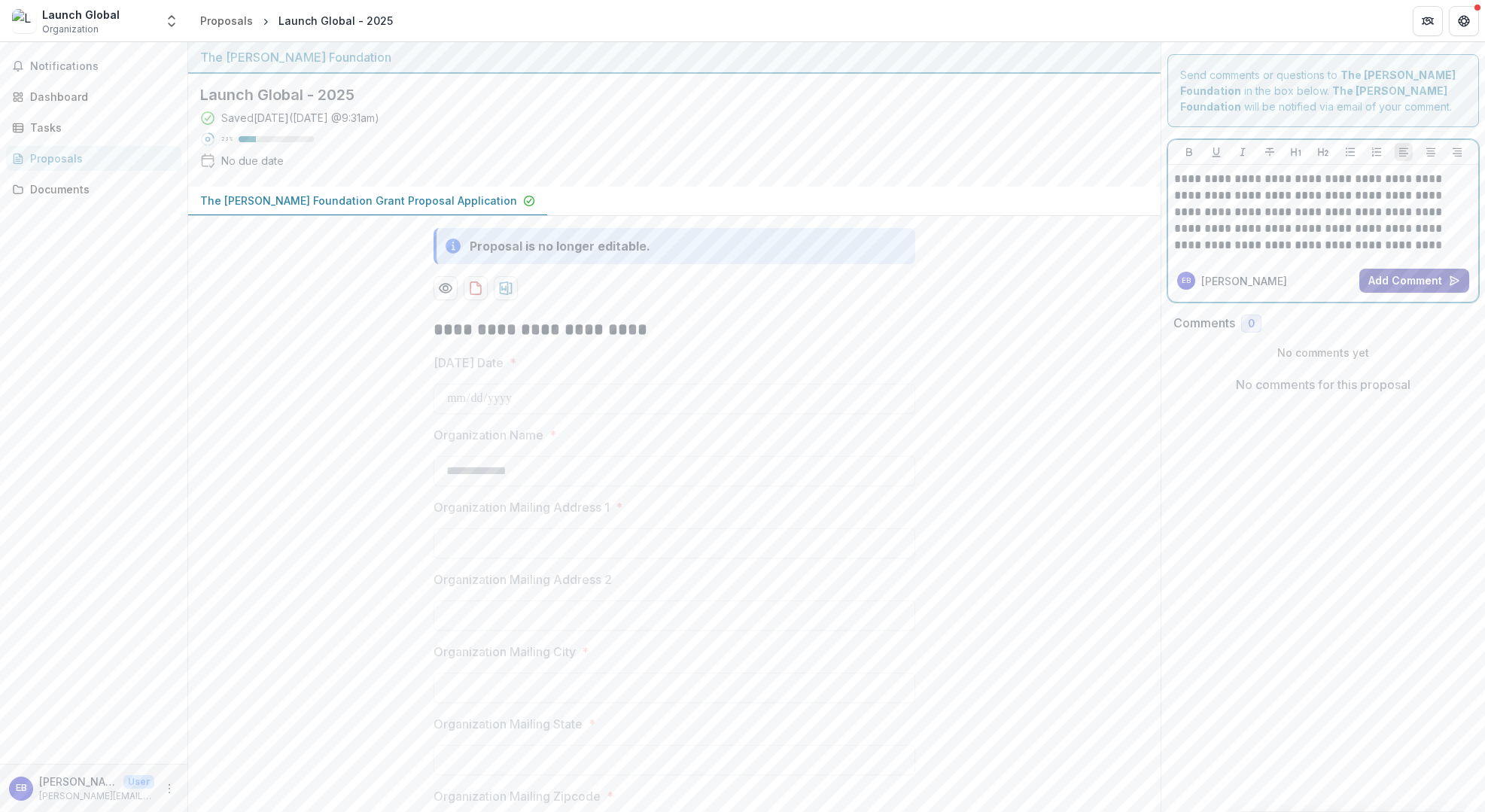
click at [1416, 282] on button "Add Comment" at bounding box center [1414, 280] width 110 height 24
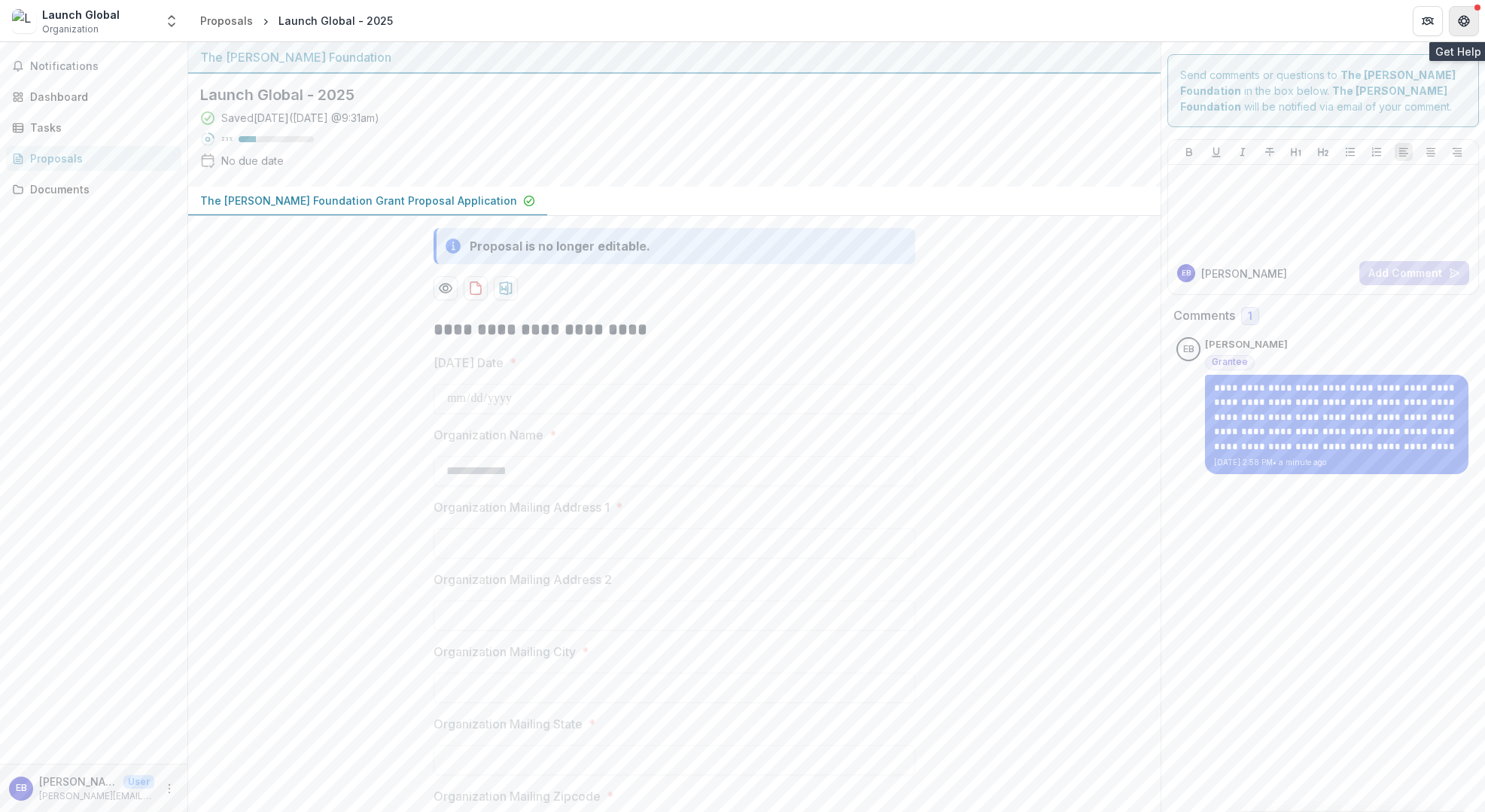
click at [1463, 22] on icon "Get Help" at bounding box center [1463, 21] width 12 height 12
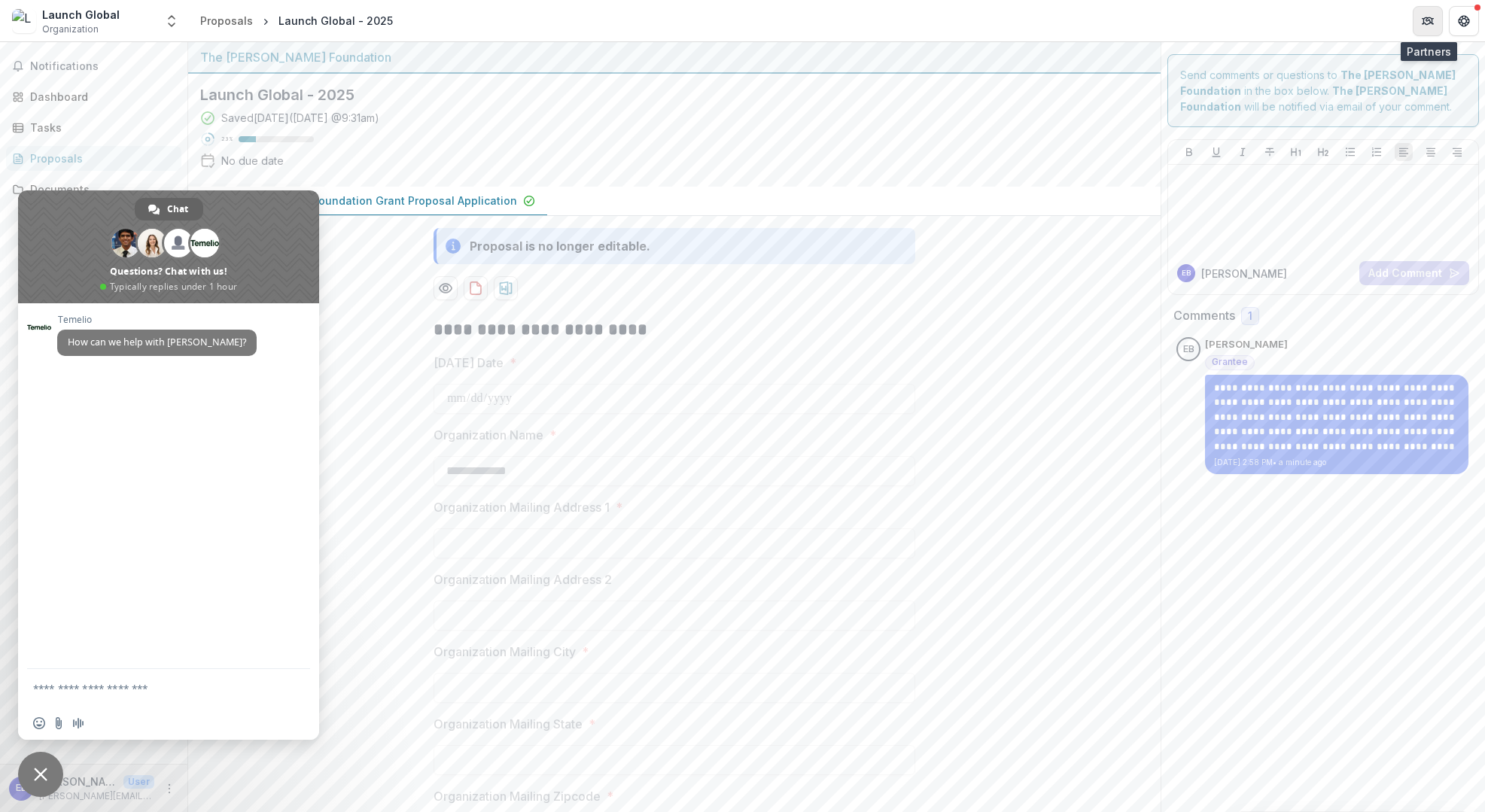
click at [1424, 20] on icon "Partners" at bounding box center [1427, 21] width 12 height 12
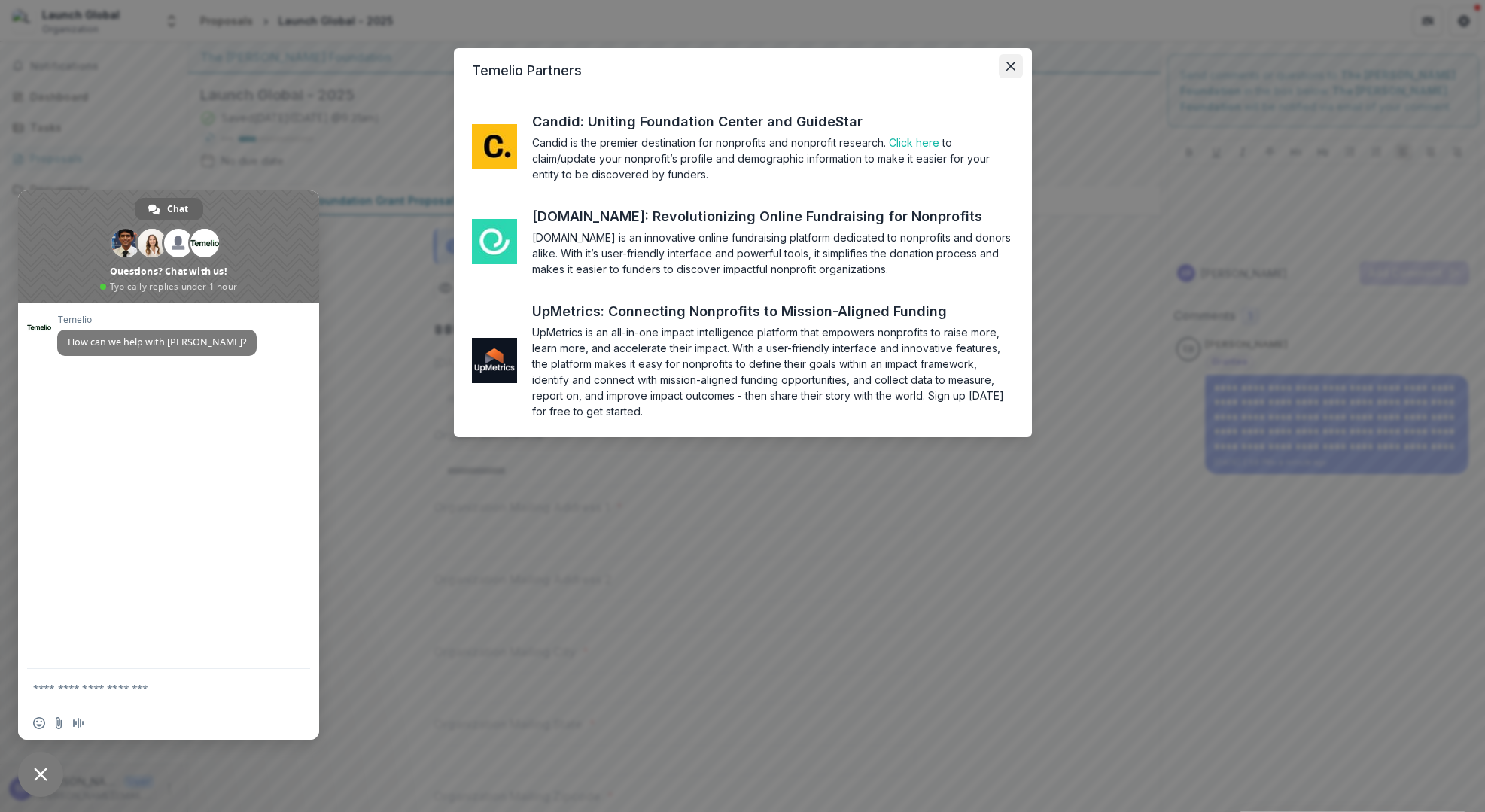
click at [1012, 69] on icon "Close" at bounding box center [1010, 65] width 9 height 9
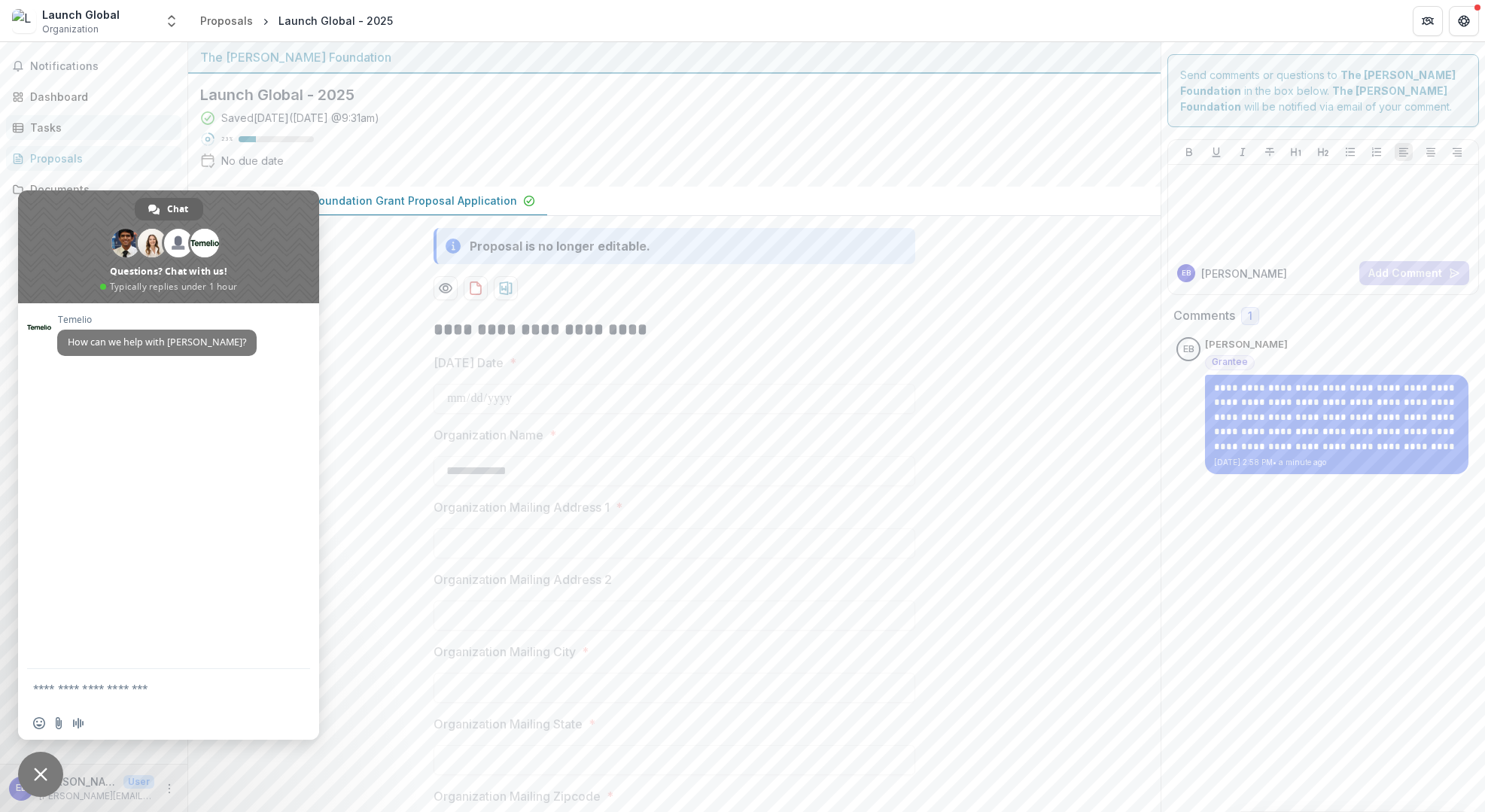
click at [172, 135] on link "Tasks" at bounding box center [94, 127] width 175 height 25
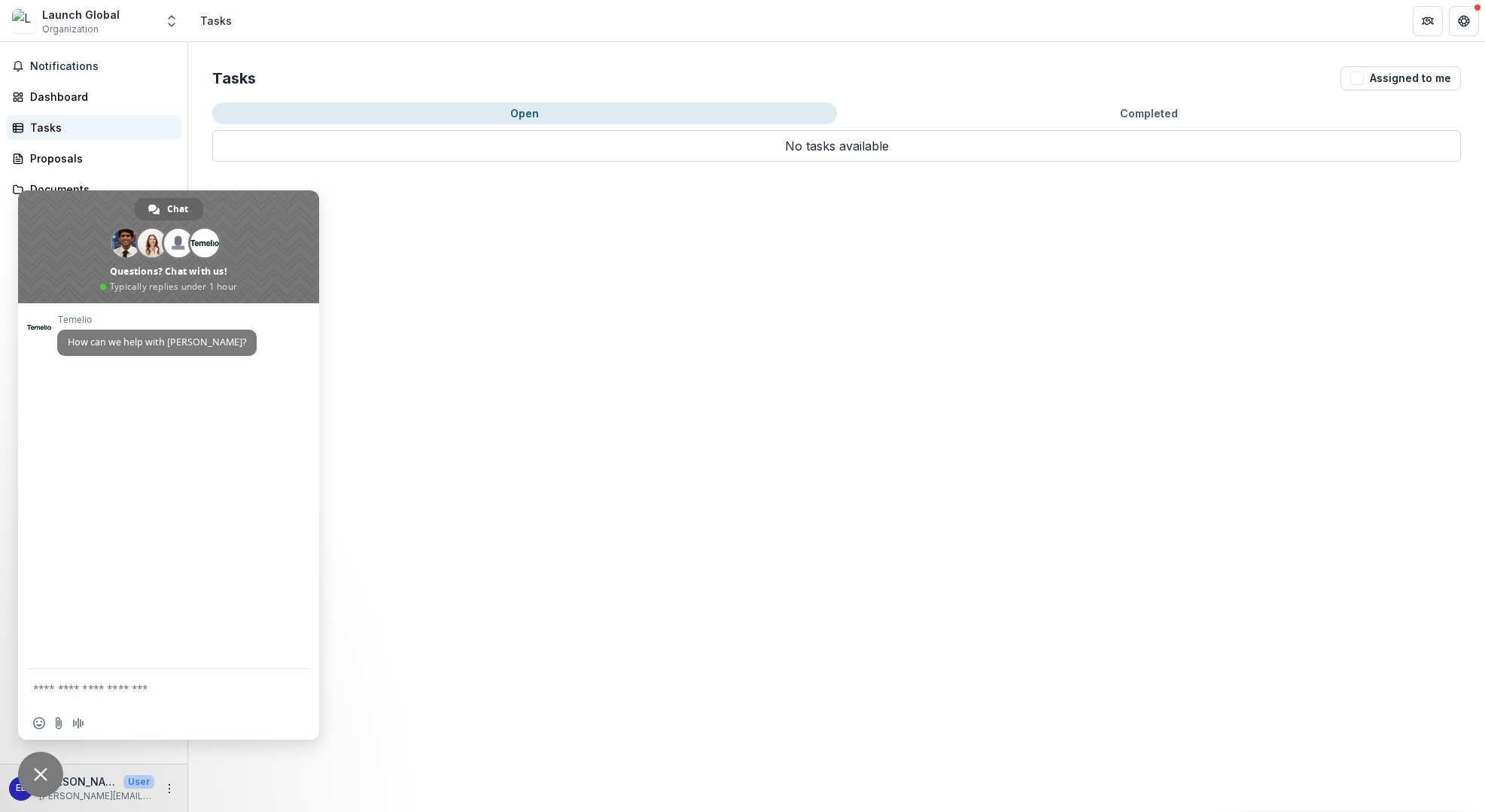
click at [141, 132] on div "Tasks" at bounding box center [100, 127] width 139 height 16
click at [163, 218] on div "Chat" at bounding box center [169, 209] width 69 height 22
click at [57, 23] on span "Organization" at bounding box center [70, 29] width 57 height 14
click at [61, 72] on span "Notifications" at bounding box center [103, 67] width 145 height 13
click at [240, 208] on span at bounding box center [169, 247] width 301 height 113
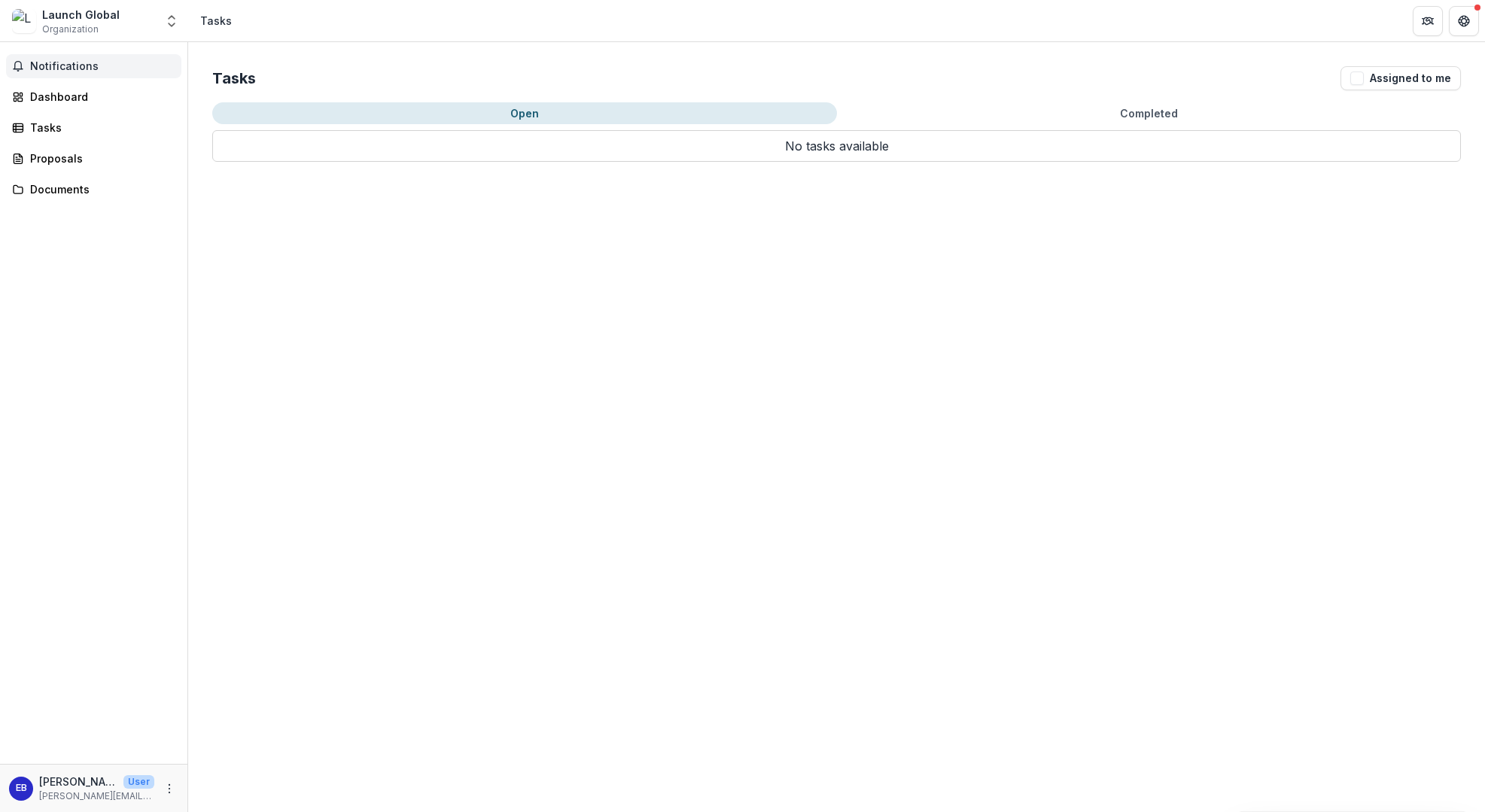
click at [47, 69] on span "Notifications" at bounding box center [103, 67] width 145 height 13
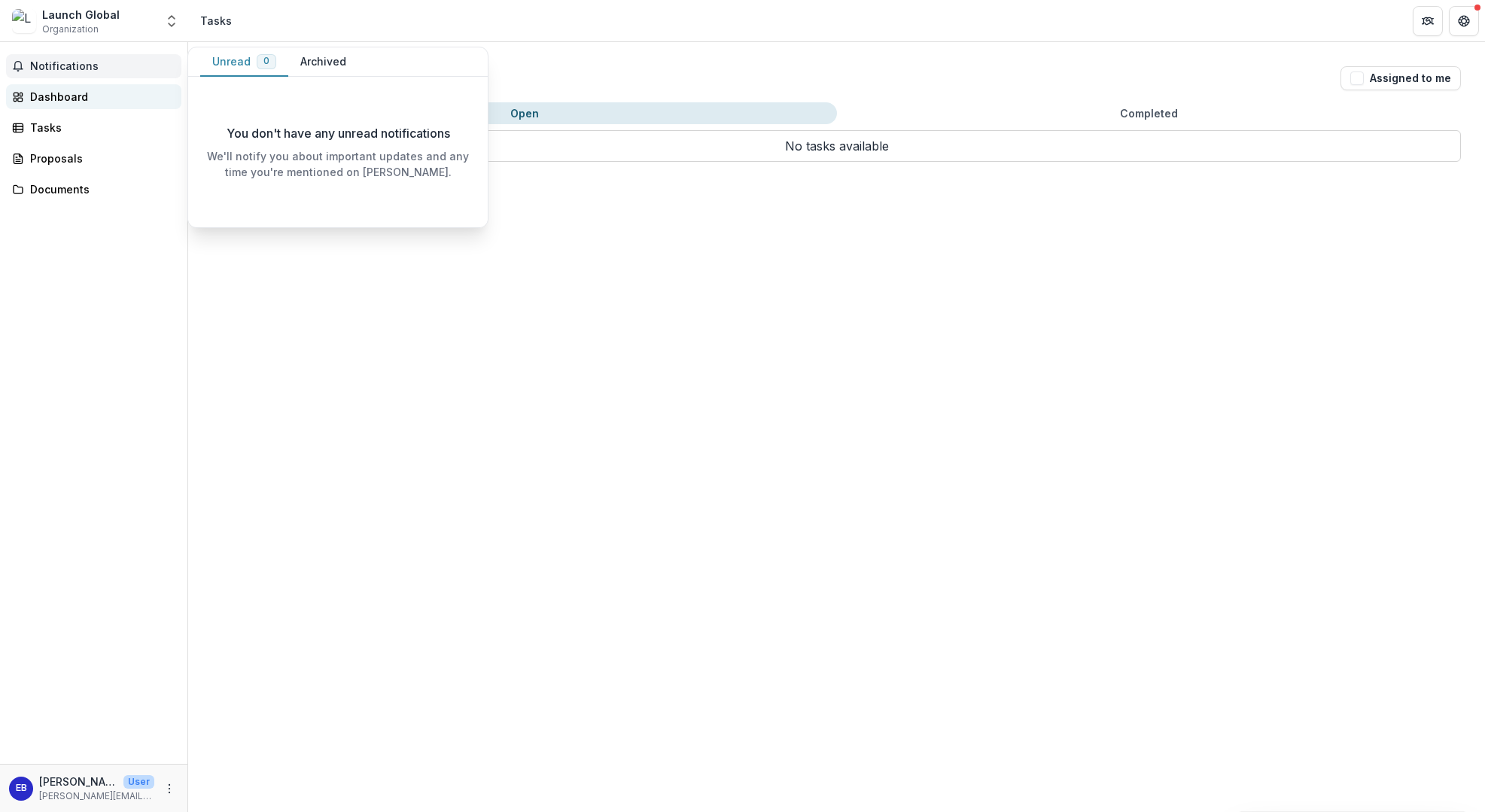
click at [60, 101] on div "Dashboard" at bounding box center [100, 96] width 139 height 16
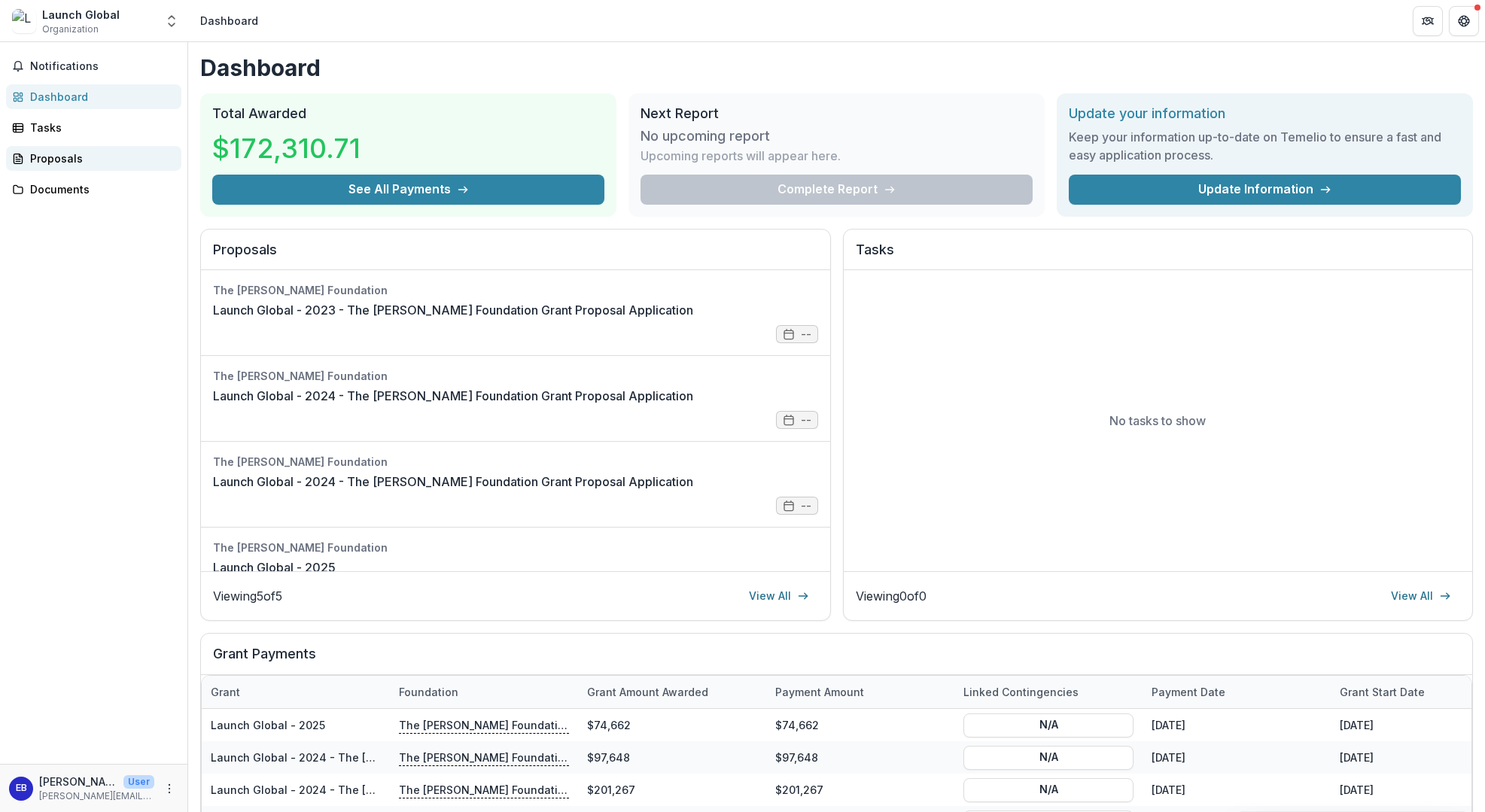
click at [69, 159] on div "Proposals" at bounding box center [100, 159] width 139 height 16
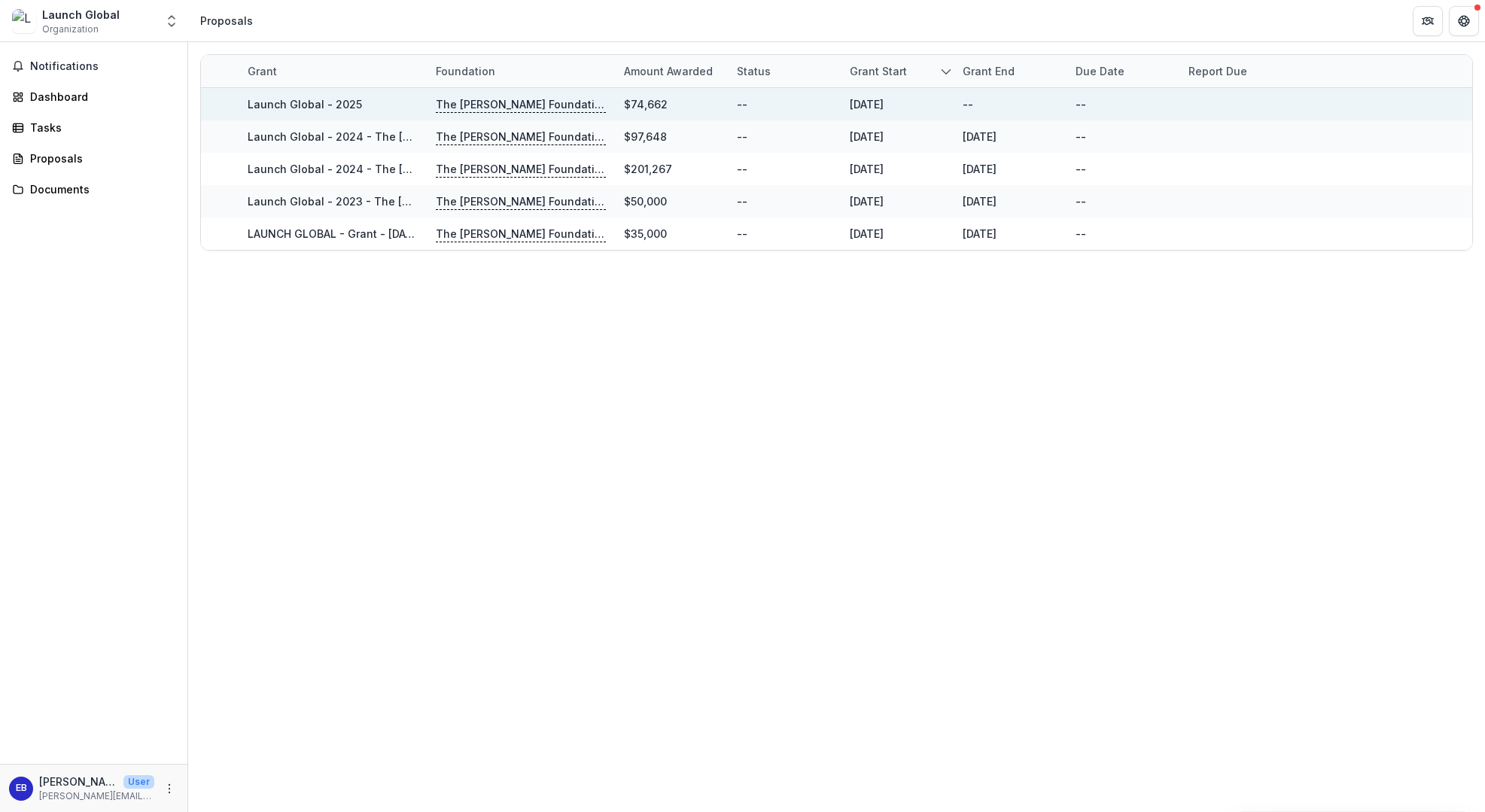
click at [339, 94] on div "Launch Global - 2025" at bounding box center [332, 104] width 170 height 33
click at [461, 93] on div "The [PERSON_NAME] Foundation" at bounding box center [521, 104] width 170 height 33
click at [466, 100] on p "The [PERSON_NAME] Foundation" at bounding box center [521, 104] width 170 height 17
click at [484, 104] on p "The [PERSON_NAME] Foundation" at bounding box center [521, 104] width 170 height 17
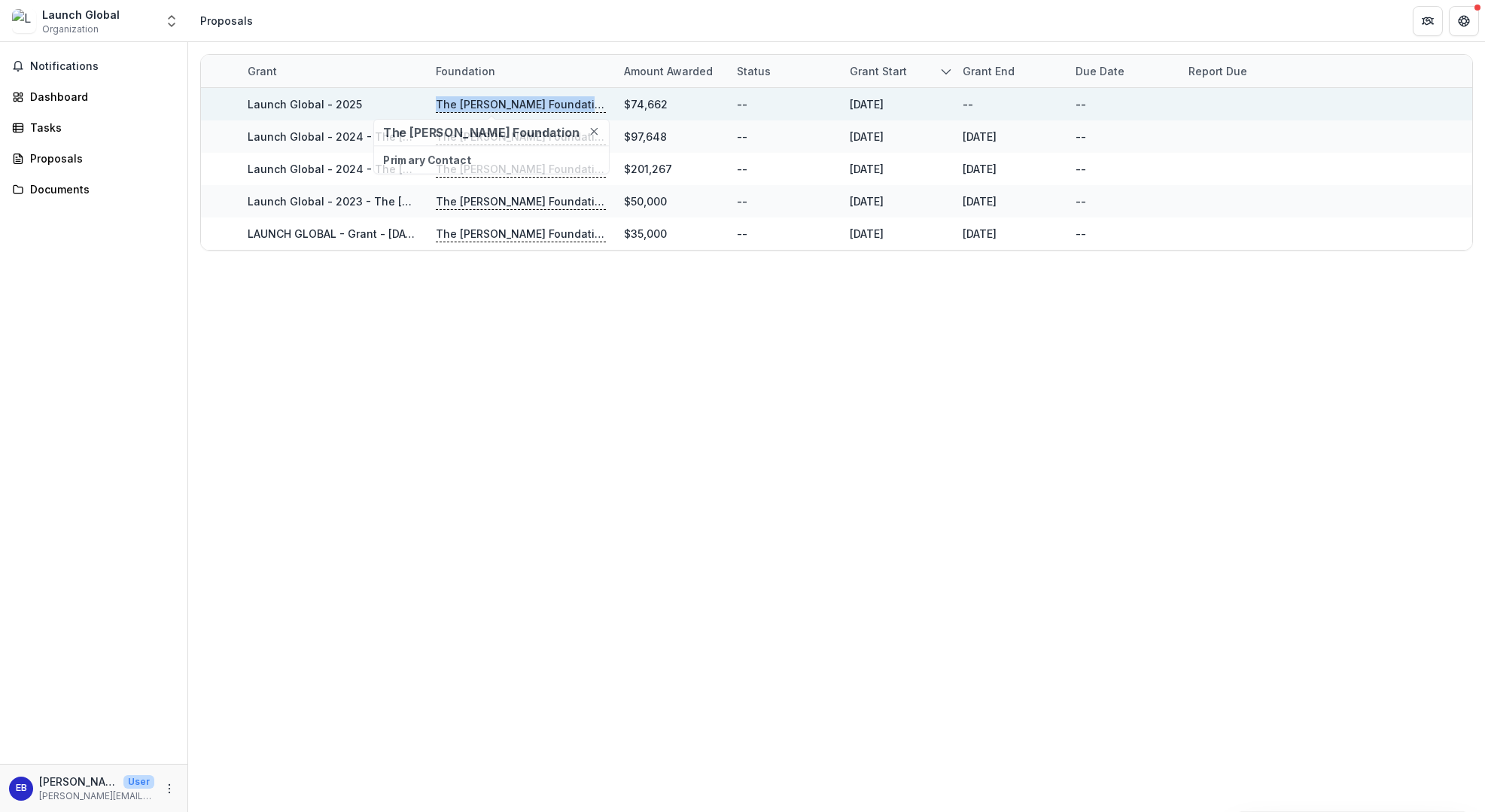
click at [484, 104] on p "The [PERSON_NAME] Foundation" at bounding box center [521, 104] width 170 height 17
click at [318, 100] on link "Launch Global - 2025" at bounding box center [305, 104] width 115 height 13
